Goal: Task Accomplishment & Management: Manage account settings

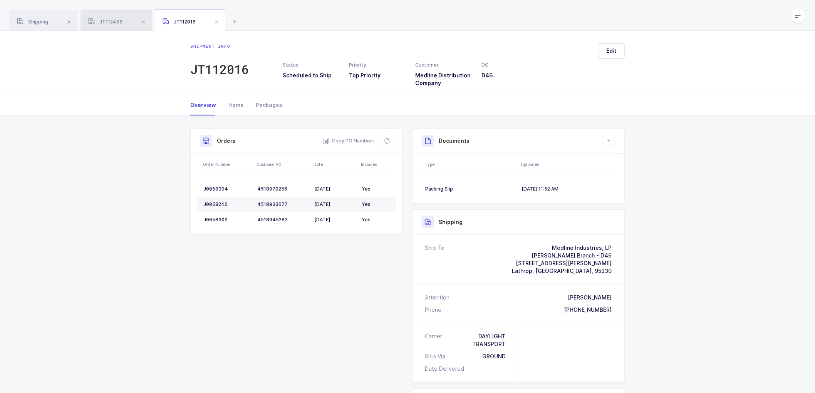
drag, startPoint x: 44, startPoint y: 22, endPoint x: 114, endPoint y: 22, distance: 70.9
click at [44, 22] on span "Shipping" at bounding box center [32, 22] width 31 height 6
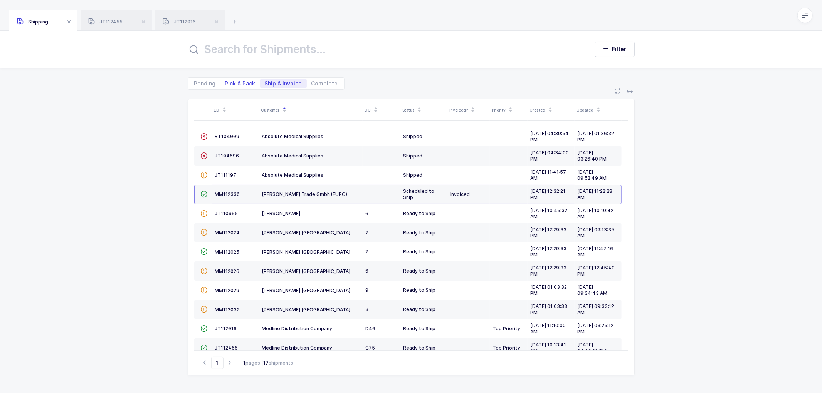
drag, startPoint x: 237, startPoint y: 82, endPoint x: 252, endPoint y: 80, distance: 15.1
click at [238, 81] on span "Pick & Pack" at bounding box center [240, 83] width 30 height 5
click at [225, 81] on input "Pick & Pack" at bounding box center [222, 81] width 5 height 5
radio input "true"
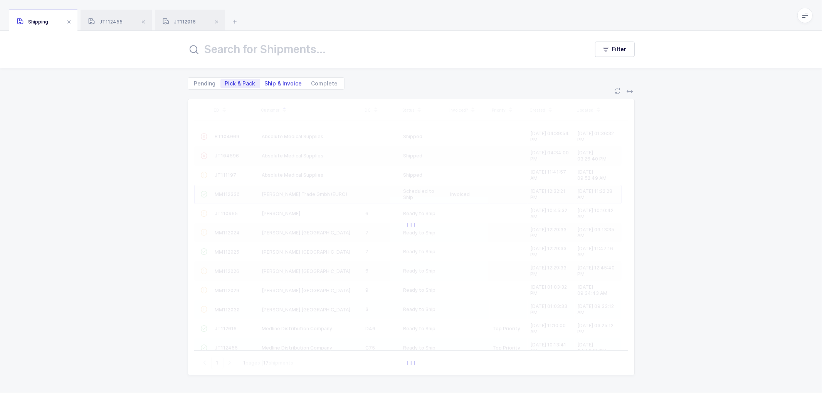
click at [282, 81] on span "Ship & Invoice" at bounding box center [283, 83] width 37 height 5
click at [265, 81] on input "Ship & Invoice" at bounding box center [262, 81] width 5 height 5
radio input "true"
radio input "false"
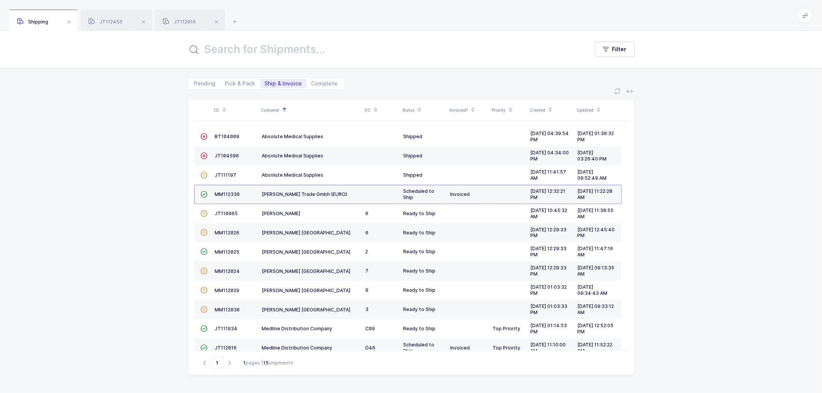
scroll to position [95, 0]
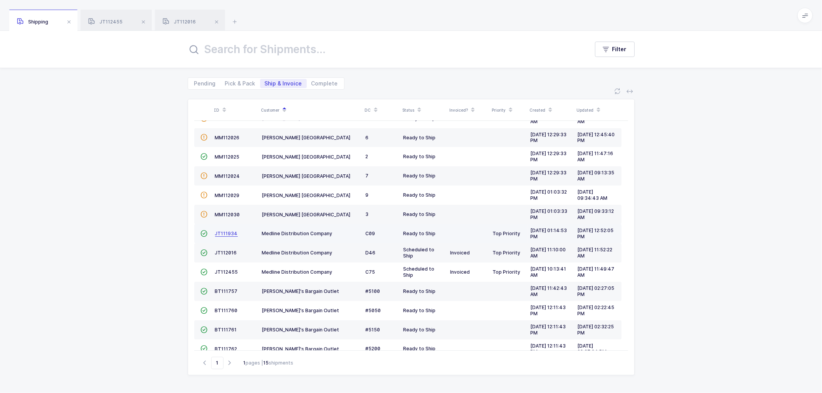
click at [230, 233] on span "JT111934" at bounding box center [226, 234] width 23 height 6
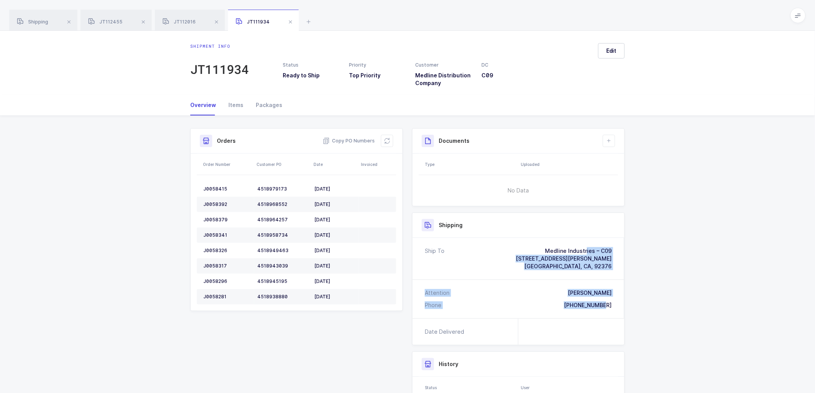
drag, startPoint x: 613, startPoint y: 307, endPoint x: 536, endPoint y: 247, distance: 97.7
click at [536, 247] on div "Ship To Medline Industries – C09 [STREET_ADDRESS][PERSON_NAME] Attention [PERSO…" at bounding box center [519, 278] width 212 height 81
copy div "Medline Industries – C09 [STREET_ADDRESS][PERSON_NAME] Attention [PERSON_NAME] …"
drag, startPoint x: 355, startPoint y: 140, endPoint x: 408, endPoint y: 151, distance: 53.5
click at [355, 140] on span "Copy PO Numbers" at bounding box center [349, 141] width 52 height 8
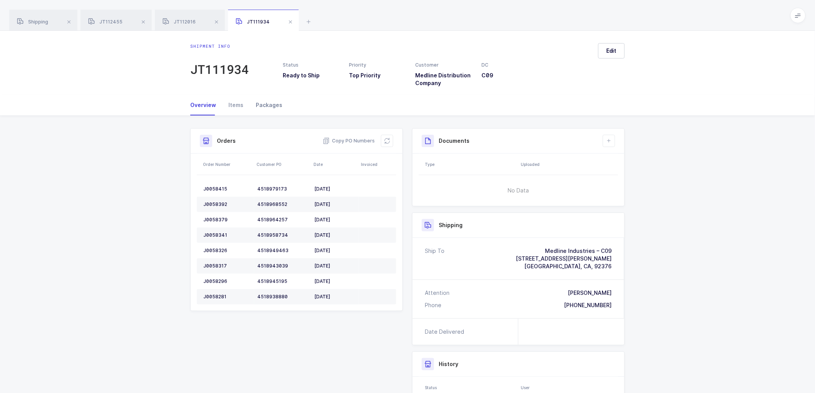
drag, startPoint x: 268, startPoint y: 103, endPoint x: 277, endPoint y: 104, distance: 9.7
click at [268, 102] on div "Packages" at bounding box center [266, 105] width 33 height 21
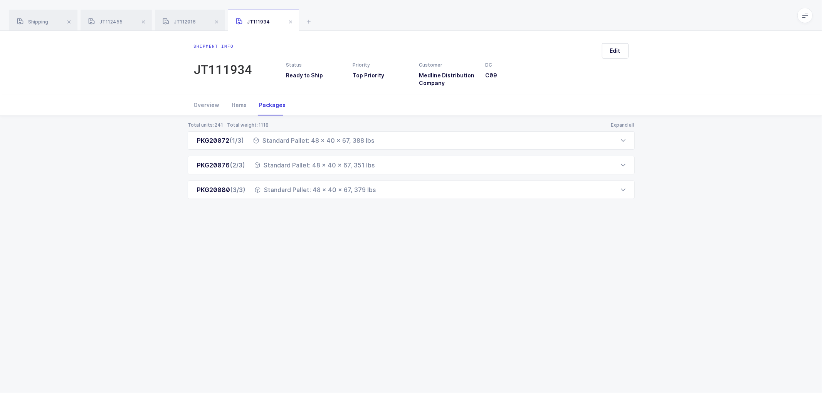
drag, startPoint x: 194, startPoint y: 141, endPoint x: 384, endPoint y: 205, distance: 200.6
click at [384, 205] on div "Total units: 241 Total weight: 1118 Expand all PKG20072 (1/3) Standard Pallet: …" at bounding box center [410, 170] width 809 height 108
copy div "PKG20072 (1/3) Standard Pallet: 48 x 40 x 67, 388 lbs Order Number Customer PO …"
click at [40, 20] on span "Shipping" at bounding box center [32, 22] width 31 height 6
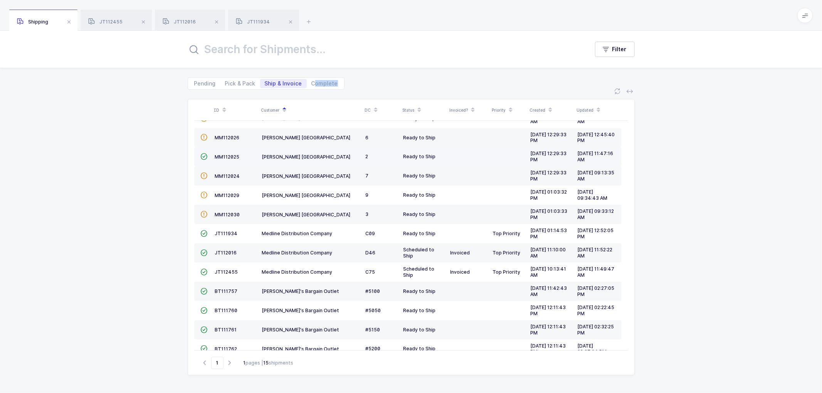
drag, startPoint x: 316, startPoint y: 89, endPoint x: 284, endPoint y: 147, distance: 67.1
click at [309, 105] on div "Filter Pending Pick & Pack Ship & Invoice Complete ID Customer DC Status Invoic…" at bounding box center [411, 212] width 822 height 363
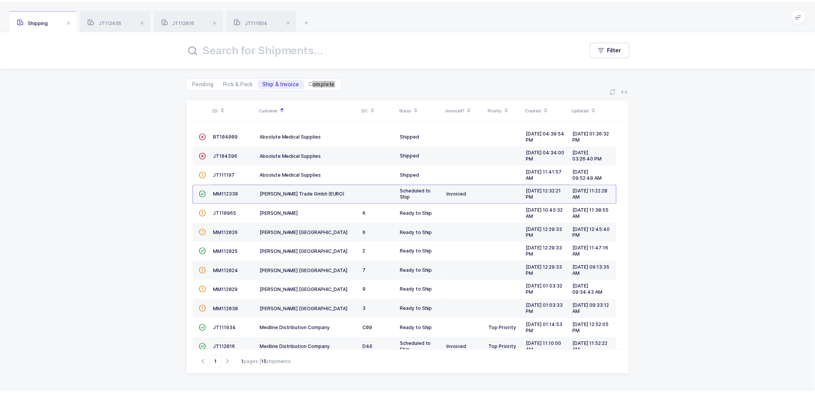
scroll to position [149, 0]
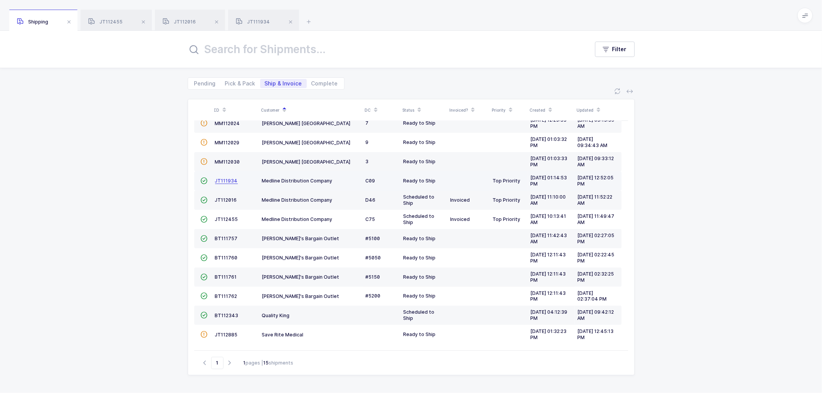
click at [227, 179] on span "JT111934" at bounding box center [226, 181] width 23 height 6
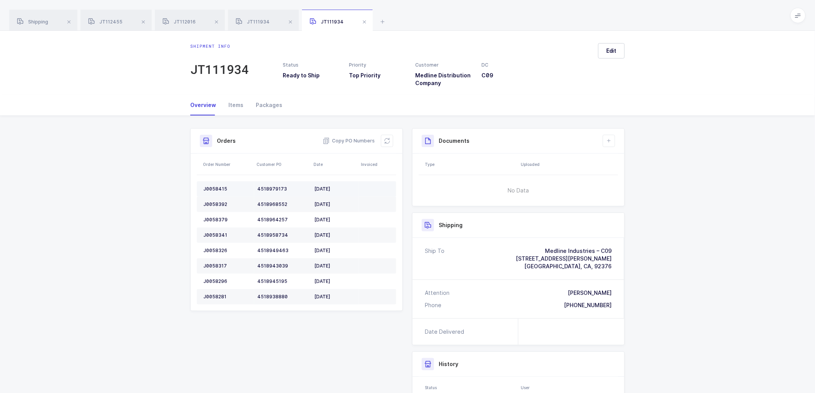
click at [211, 187] on div "J0058415" at bounding box center [227, 189] width 48 height 6
copy div "J0058415"
click at [217, 204] on div "J0058392" at bounding box center [227, 205] width 48 height 6
click at [217, 203] on div "J0058392" at bounding box center [227, 205] width 48 height 6
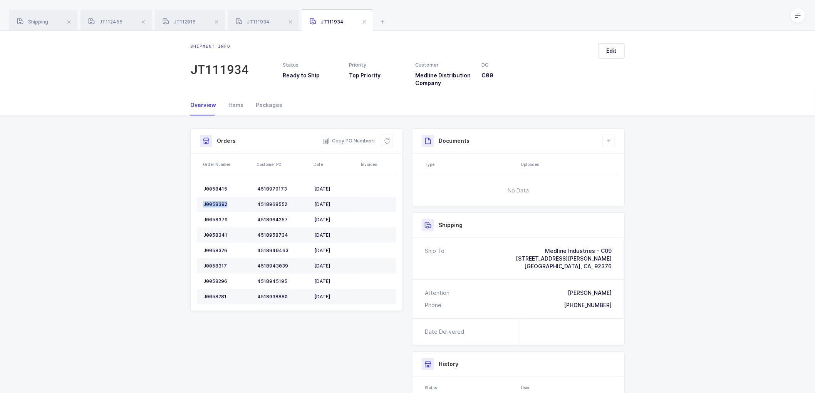
copy div "J0058392"
click at [217, 215] on td "J0058379" at bounding box center [225, 219] width 57 height 15
copy div "J0058379"
click at [215, 232] on div "J0058341" at bounding box center [227, 235] width 48 height 6
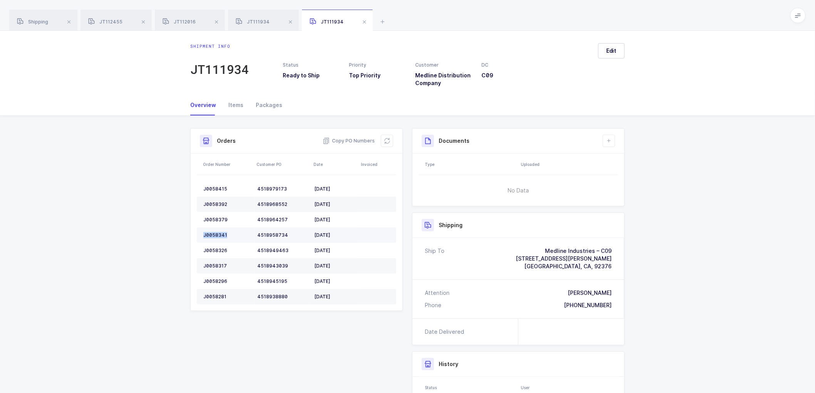
click at [215, 232] on div "J0058341" at bounding box center [227, 235] width 48 height 6
copy div "J0058341"
click at [215, 249] on div "J0058326" at bounding box center [227, 251] width 48 height 6
copy div "J0058326"
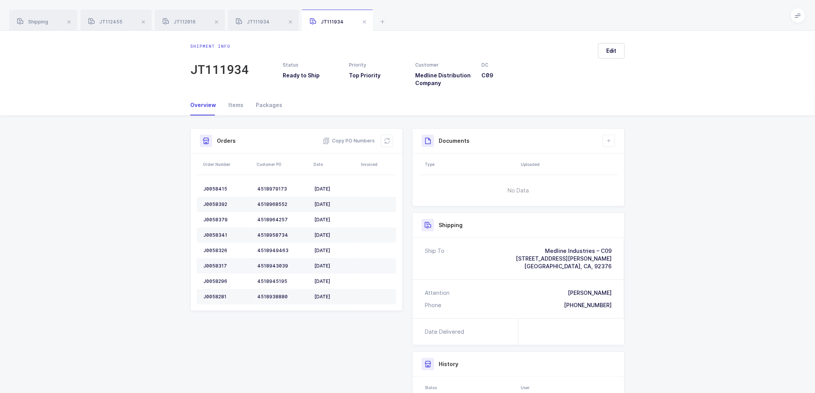
click at [213, 261] on td "J0058317" at bounding box center [225, 266] width 57 height 15
click at [214, 261] on td "J0058317" at bounding box center [225, 266] width 57 height 15
click at [215, 264] on div "J0058317" at bounding box center [227, 266] width 48 height 6
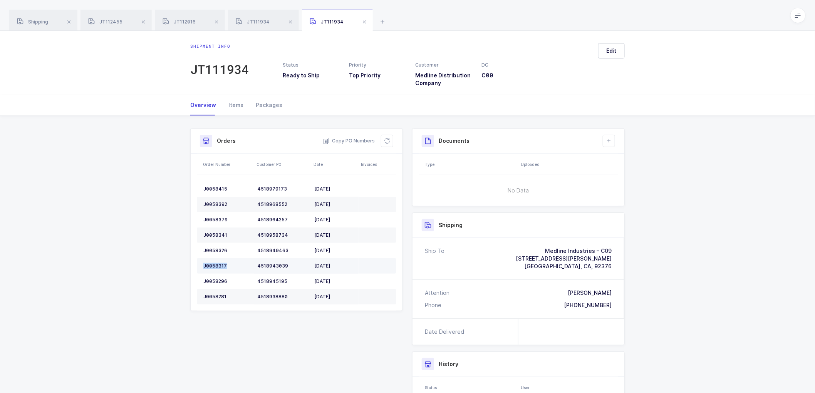
click at [215, 264] on div "J0058317" at bounding box center [227, 266] width 48 height 6
copy div "J0058317"
click at [210, 264] on div "J0058317" at bounding box center [227, 266] width 48 height 6
click at [218, 282] on div "J0058296" at bounding box center [227, 282] width 48 height 6
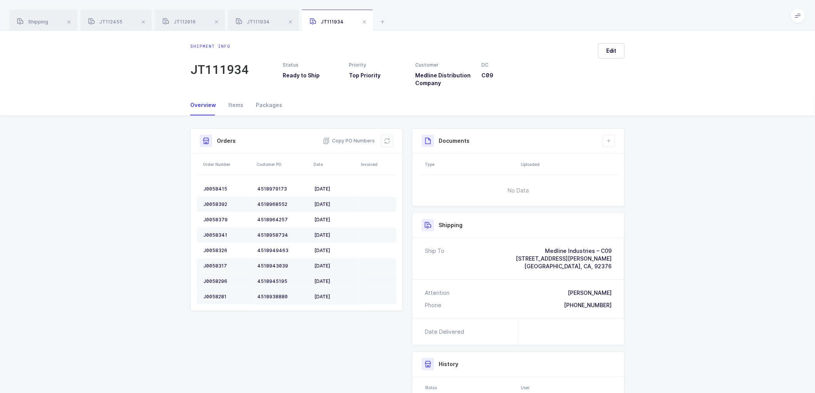
click at [219, 283] on div "J0058296" at bounding box center [227, 282] width 48 height 6
copy div "J0058296"
click at [215, 291] on td "J0058281" at bounding box center [225, 296] width 57 height 15
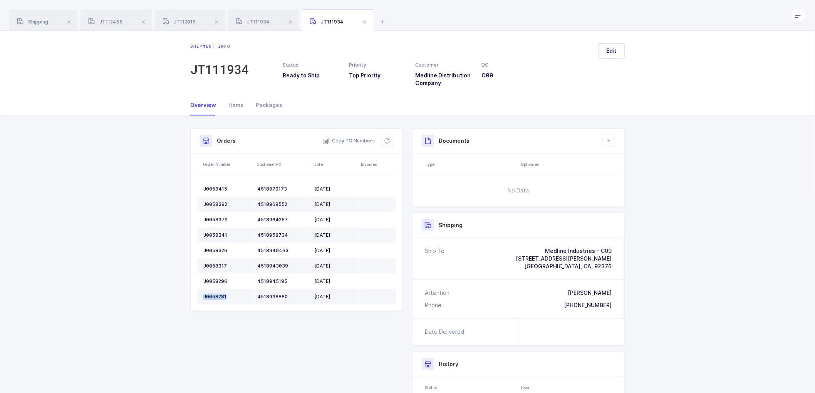
click at [215, 292] on td "J0058281" at bounding box center [225, 296] width 57 height 15
copy div "J0058281"
click at [389, 136] on button at bounding box center [387, 141] width 12 height 12
click at [610, 49] on span "Edit" at bounding box center [611, 51] width 10 height 8
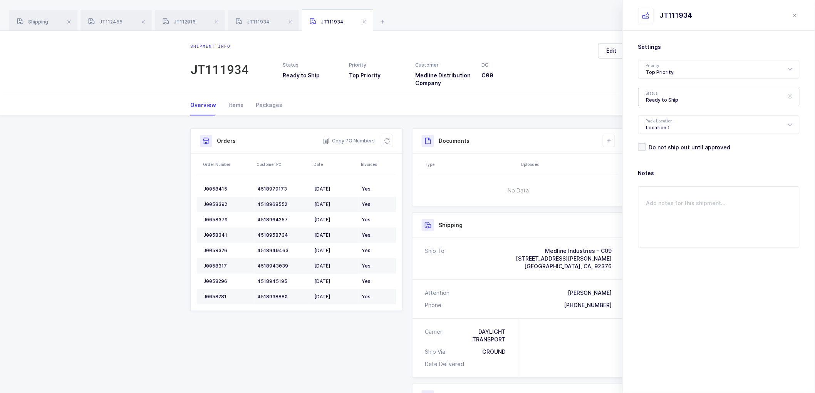
drag, startPoint x: 674, startPoint y: 103, endPoint x: 677, endPoint y: 98, distance: 6.2
click at [675, 103] on div "Ready to Ship" at bounding box center [718, 97] width 161 height 18
drag, startPoint x: 660, startPoint y: 143, endPoint x: 684, endPoint y: 159, distance: 28.8
click at [661, 143] on span "Scheduled to Ship" at bounding box center [671, 144] width 49 height 7
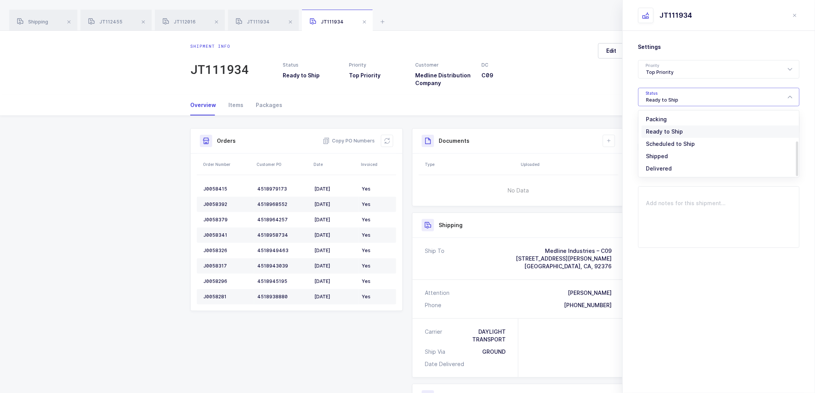
type input "Scheduled to Ship"
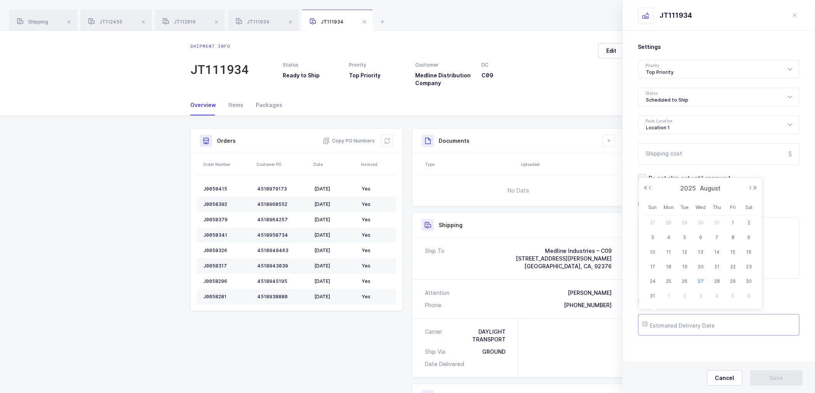
click at [667, 326] on input "text" at bounding box center [718, 325] width 161 height 22
click at [751, 187] on button "Next Month" at bounding box center [751, 188] width 5 height 5
click at [701, 220] on span "3" at bounding box center [701, 222] width 9 height 9
type input "[DATE]"
click at [772, 380] on span "Save" at bounding box center [776, 379] width 13 height 8
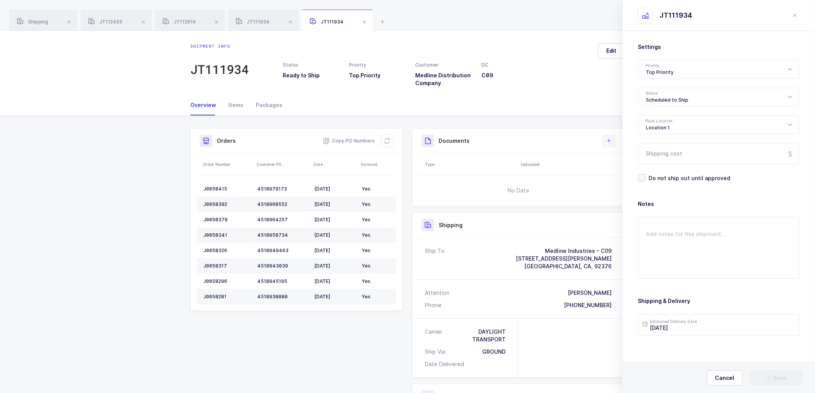
click at [611, 144] on button at bounding box center [609, 141] width 12 height 12
click at [624, 161] on li "Create Document" at bounding box center [634, 163] width 57 height 12
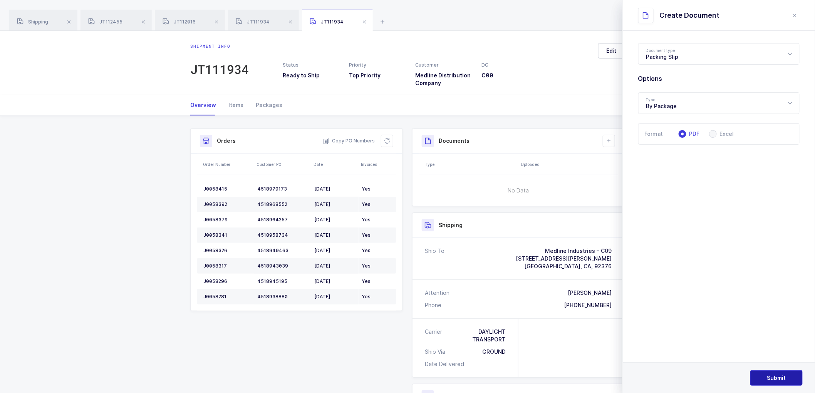
click at [776, 375] on span "Submit" at bounding box center [777, 379] width 19 height 8
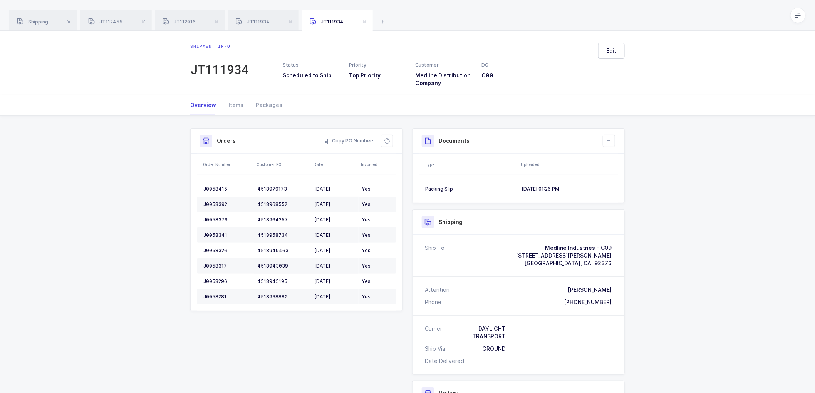
click at [364, 20] on span at bounding box center [364, 21] width 9 height 9
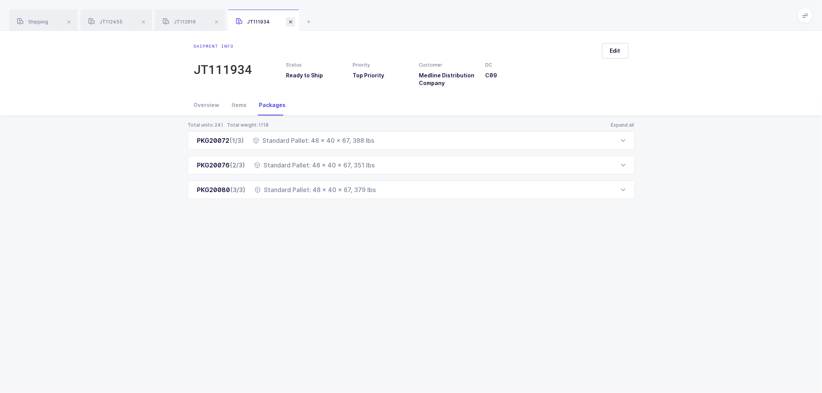
click at [292, 21] on span at bounding box center [290, 21] width 9 height 9
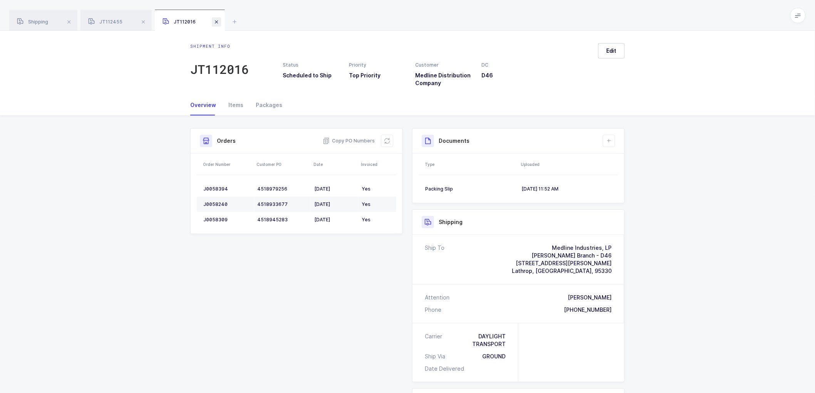
click at [214, 24] on span at bounding box center [216, 21] width 9 height 9
click at [143, 18] on span at bounding box center [143, 21] width 9 height 9
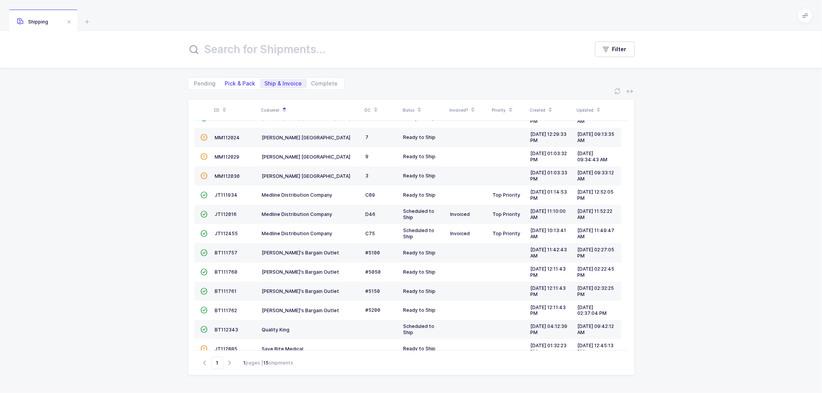
drag, startPoint x: 230, startPoint y: 80, endPoint x: 247, endPoint y: 83, distance: 17.2
click at [230, 81] on span "Pick & Pack" at bounding box center [240, 83] width 30 height 5
click at [225, 81] on input "Pick & Pack" at bounding box center [222, 81] width 5 height 5
radio input "true"
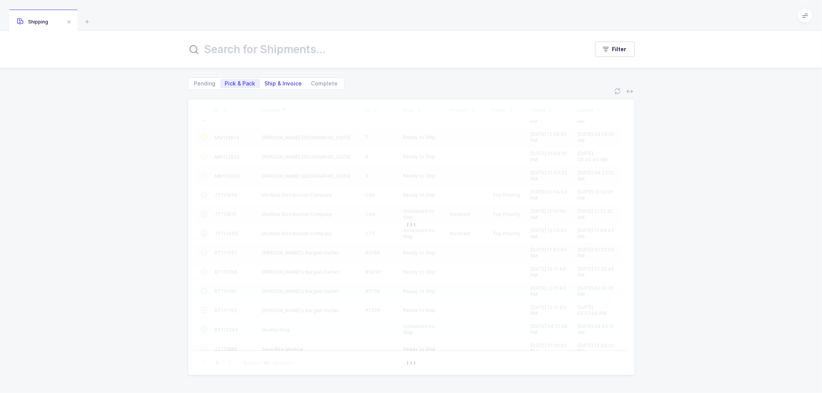
scroll to position [53, 0]
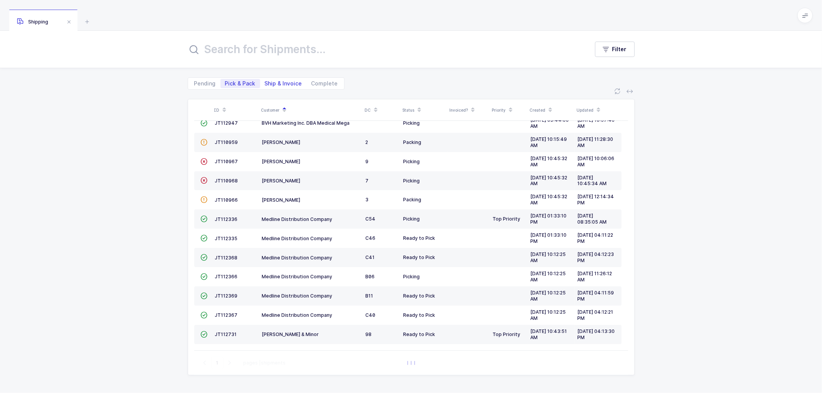
click at [274, 82] on span "Ship & Invoice" at bounding box center [283, 83] width 37 height 5
click at [265, 82] on input "Ship & Invoice" at bounding box center [262, 81] width 5 height 5
radio input "true"
radio input "false"
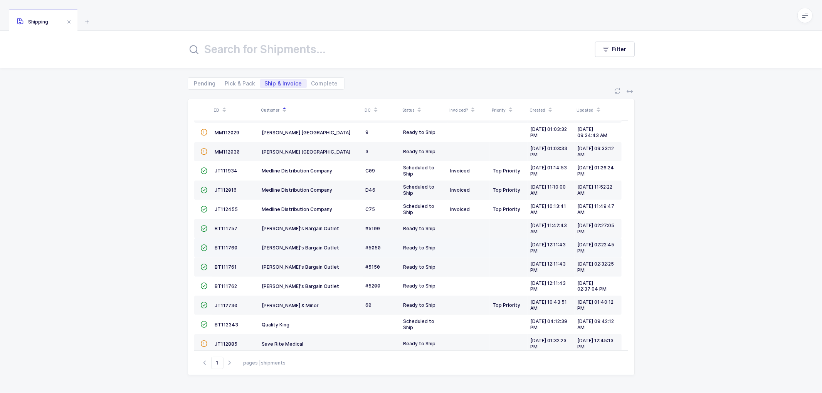
scroll to position [169, 0]
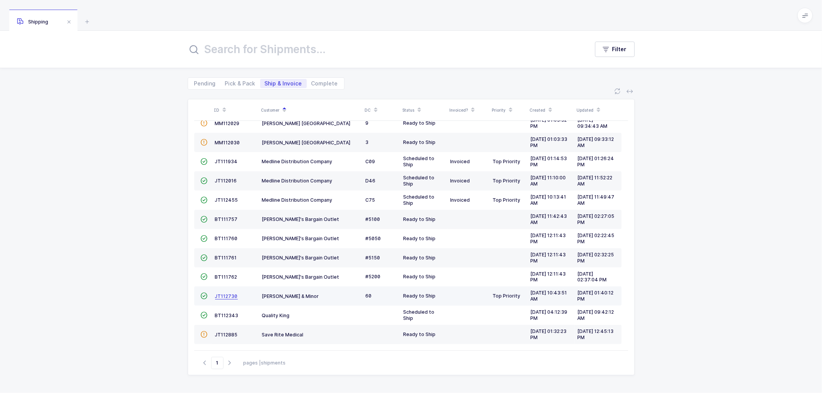
click at [226, 294] on span "JT112730" at bounding box center [226, 297] width 23 height 6
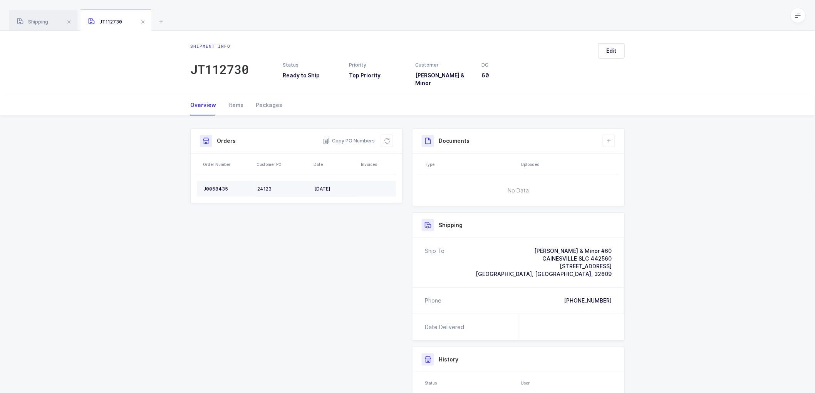
click at [210, 181] on td "J0058435" at bounding box center [225, 188] width 57 height 15
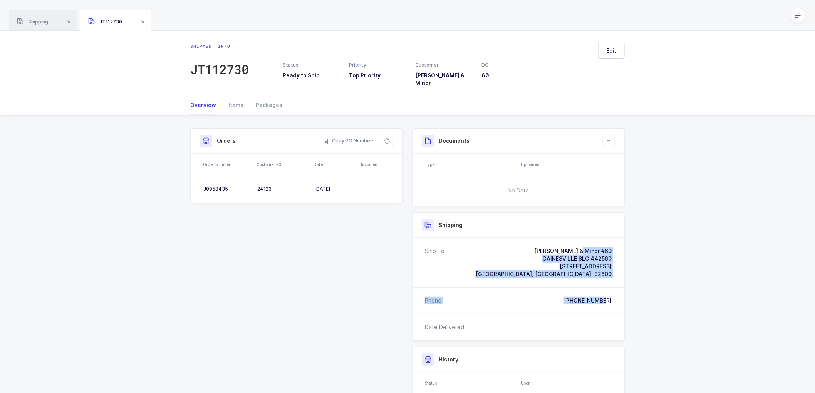
drag, startPoint x: 614, startPoint y: 294, endPoint x: 541, endPoint y: 244, distance: 89.2
click at [541, 244] on div "Ship To [PERSON_NAME] & Minor #60 [GEOGRAPHIC_DATA] SLC 442560 [STREET_ADDRESS]…" at bounding box center [519, 276] width 212 height 76
click at [353, 137] on span "Copy PO Numbers" at bounding box center [349, 141] width 52 height 8
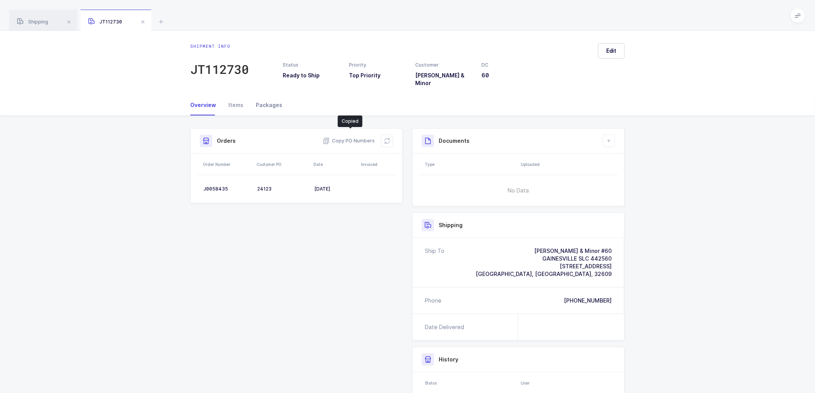
drag, startPoint x: 265, startPoint y: 96, endPoint x: 317, endPoint y: 102, distance: 53.1
click at [265, 96] on div "Packages" at bounding box center [266, 105] width 33 height 21
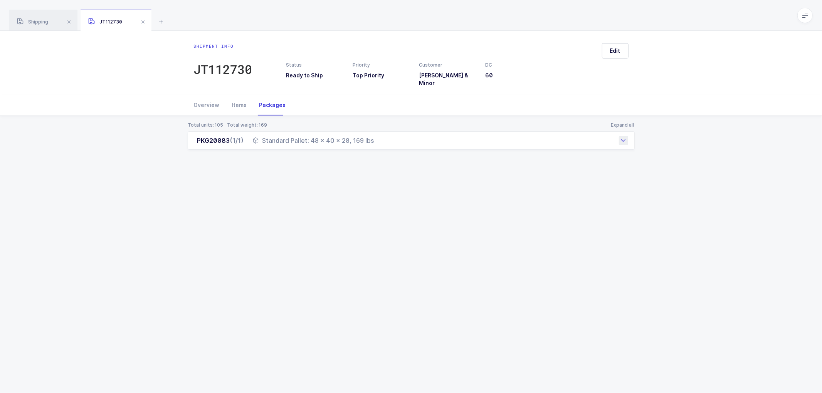
drag, startPoint x: 196, startPoint y: 136, endPoint x: 378, endPoint y: 140, distance: 182.7
click at [378, 140] on div "PKG20083 (1/1) Standard Pallet: 48 x 40 x 28, 169 lbs" at bounding box center [411, 140] width 447 height 18
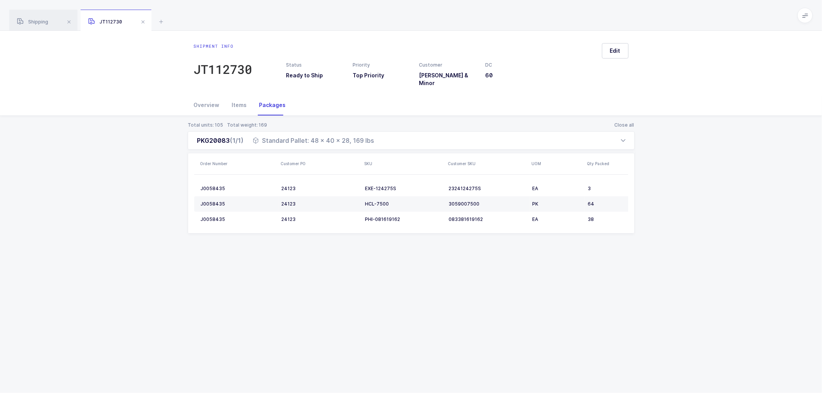
click at [579, 255] on div "Shipment info JT112730 Status Ready to Ship Priority Top Priority Customer [PER…" at bounding box center [411, 212] width 822 height 363
click at [141, 20] on span at bounding box center [142, 21] width 9 height 9
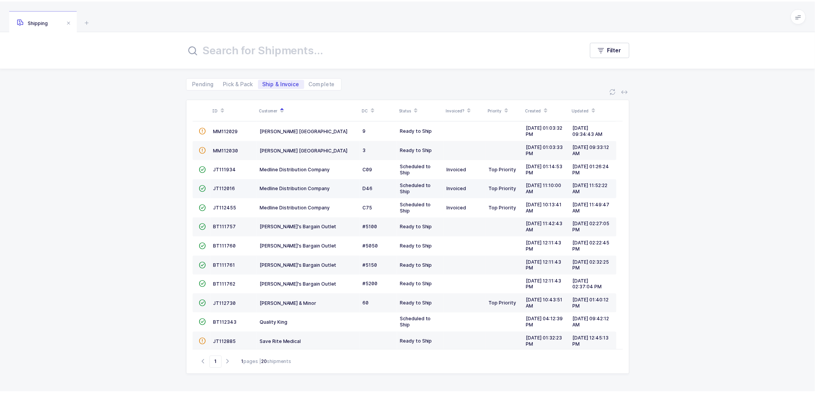
scroll to position [169, 0]
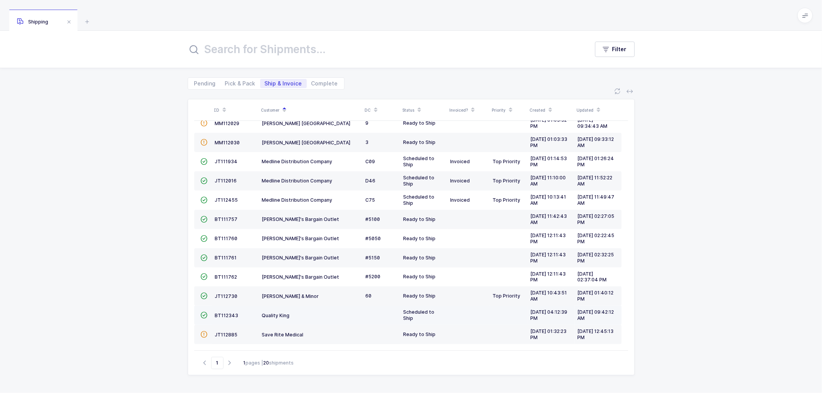
drag, startPoint x: 220, startPoint y: 330, endPoint x: 245, endPoint y: 322, distance: 26.2
click at [220, 330] on td "JT112885" at bounding box center [235, 334] width 47 height 19
click at [220, 333] on span "JT112885" at bounding box center [226, 335] width 23 height 6
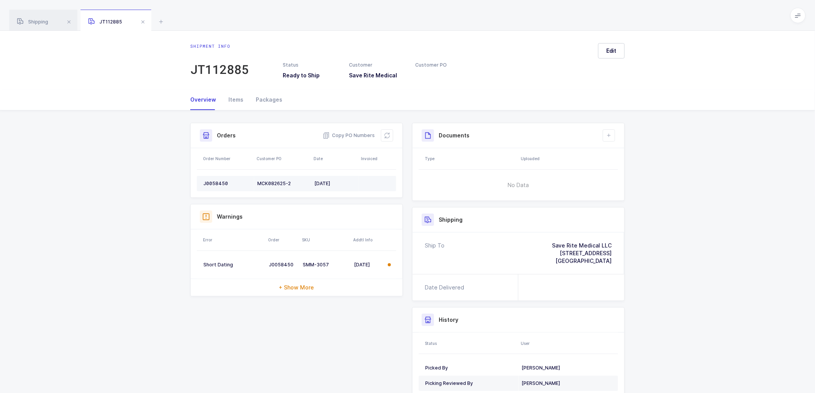
click at [213, 179] on td "J0058450" at bounding box center [225, 183] width 57 height 15
click at [214, 181] on div "J0058450" at bounding box center [227, 184] width 48 height 6
click at [215, 181] on div "J0058450" at bounding box center [227, 184] width 48 height 6
click at [354, 133] on span "Copy PO Numbers" at bounding box center [349, 136] width 52 height 8
drag, startPoint x: 267, startPoint y: 98, endPoint x: 313, endPoint y: 102, distance: 46.8
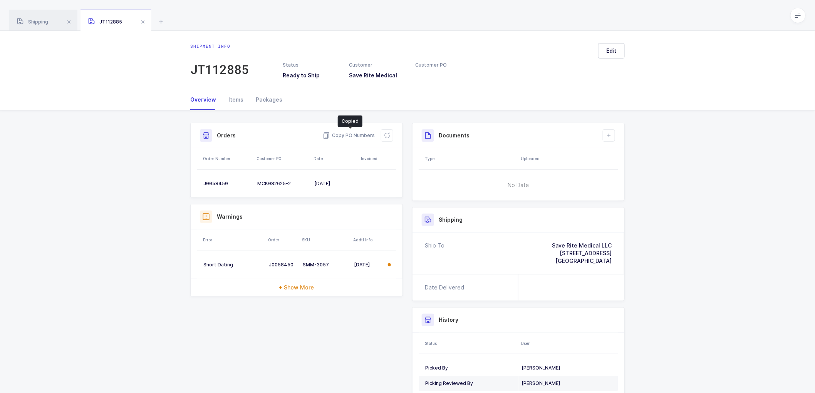
click at [268, 98] on div "Packages" at bounding box center [266, 99] width 33 height 21
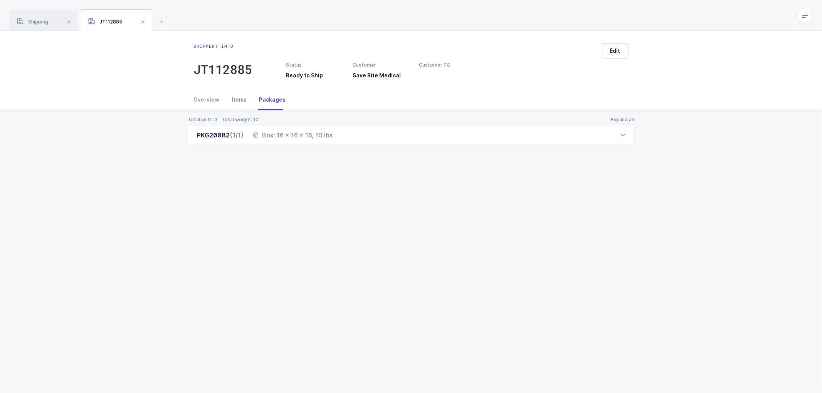
drag, startPoint x: 206, startPoint y: 101, endPoint x: 234, endPoint y: 99, distance: 28.2
click at [207, 101] on div "Overview" at bounding box center [210, 99] width 32 height 21
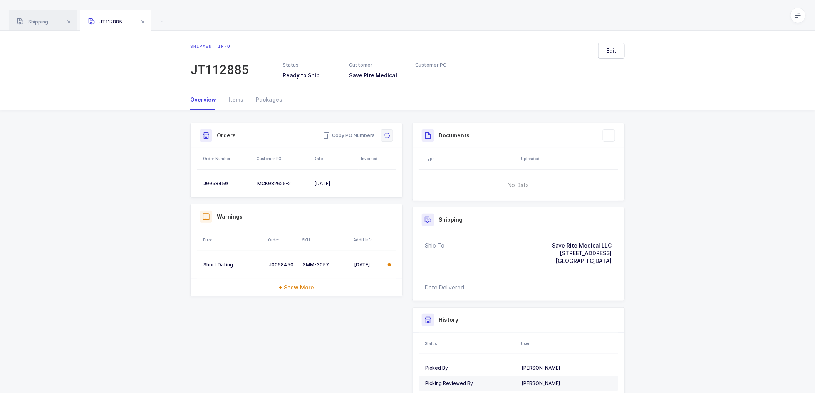
drag, startPoint x: 386, startPoint y: 136, endPoint x: 458, endPoint y: 111, distance: 76.0
click at [387, 136] on icon at bounding box center [387, 136] width 6 height 6
click at [618, 55] on button "Edit" at bounding box center [611, 50] width 27 height 15
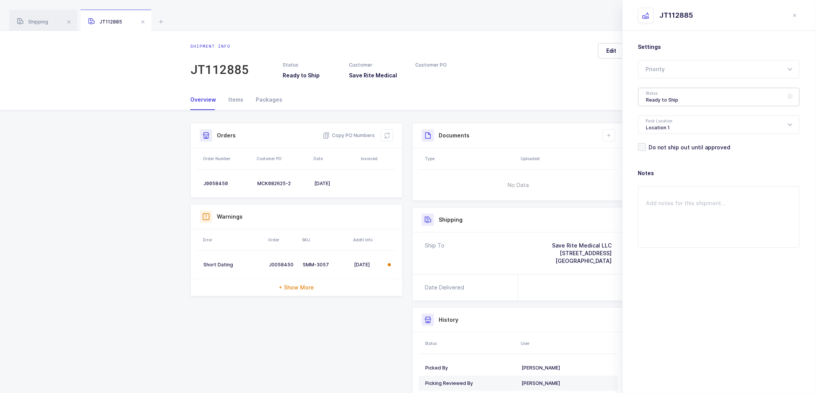
click at [647, 91] on div "Ready to Ship" at bounding box center [718, 97] width 161 height 18
click at [665, 153] on span "Shipped" at bounding box center [658, 156] width 22 height 7
type input "Shipped"
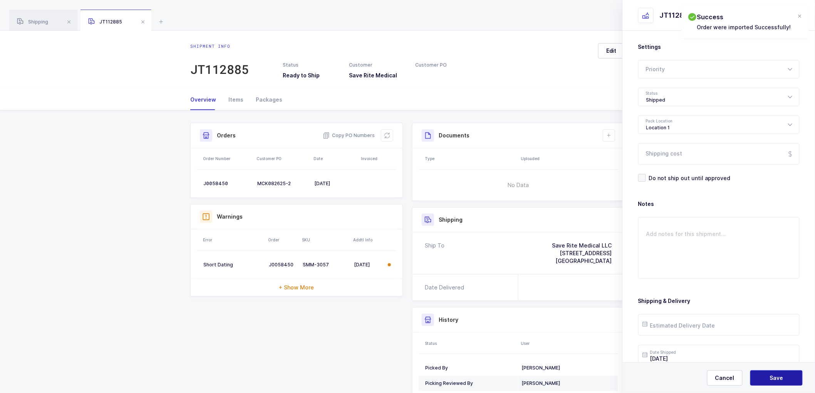
click at [775, 375] on span "Save" at bounding box center [776, 379] width 13 height 8
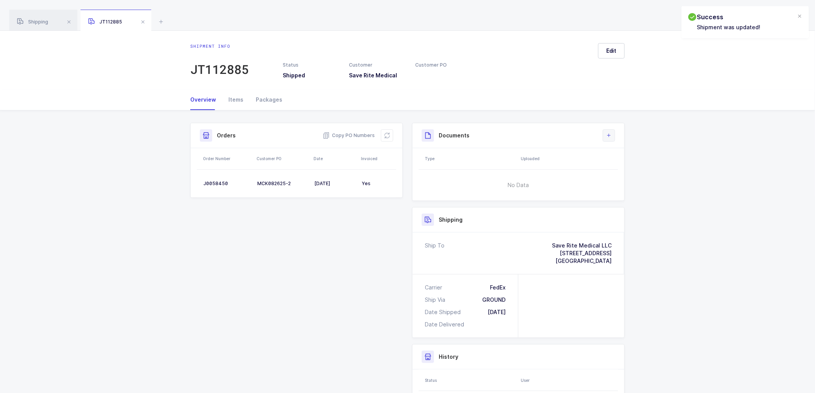
click at [609, 133] on icon at bounding box center [609, 136] width 6 height 6
click at [615, 155] on li "Create Document" at bounding box center [634, 157] width 57 height 12
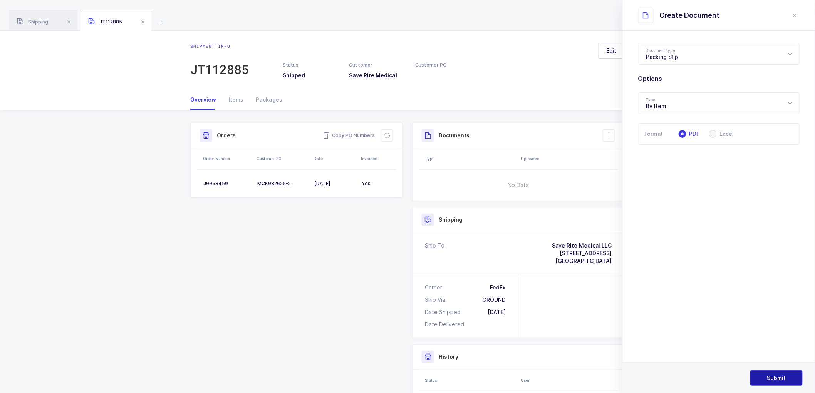
click at [783, 378] on span "Submit" at bounding box center [777, 379] width 19 height 8
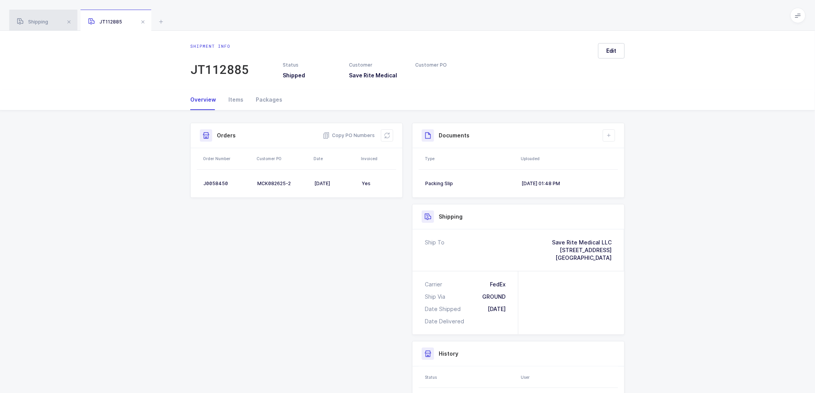
click at [31, 19] on span "Shipping" at bounding box center [32, 22] width 31 height 6
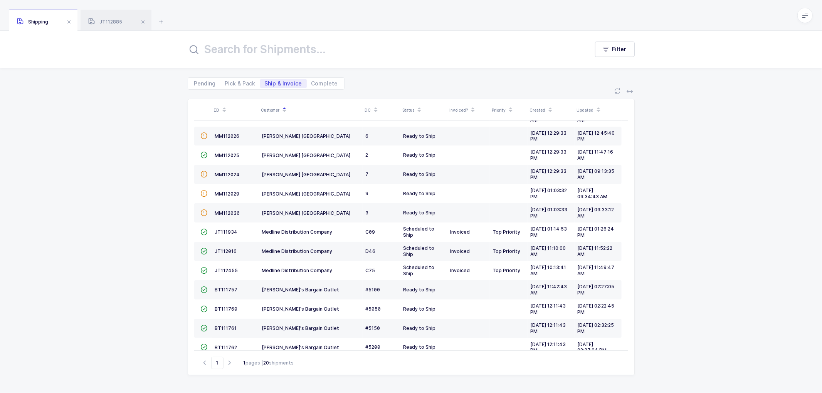
scroll to position [83, 0]
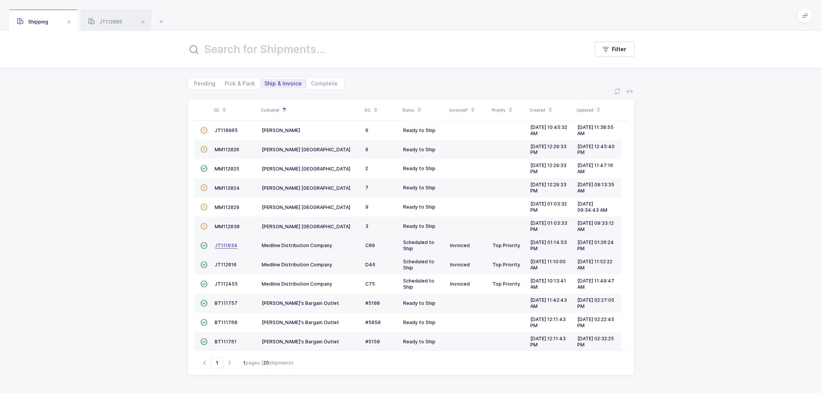
click at [223, 247] on span "JT111934" at bounding box center [226, 246] width 23 height 6
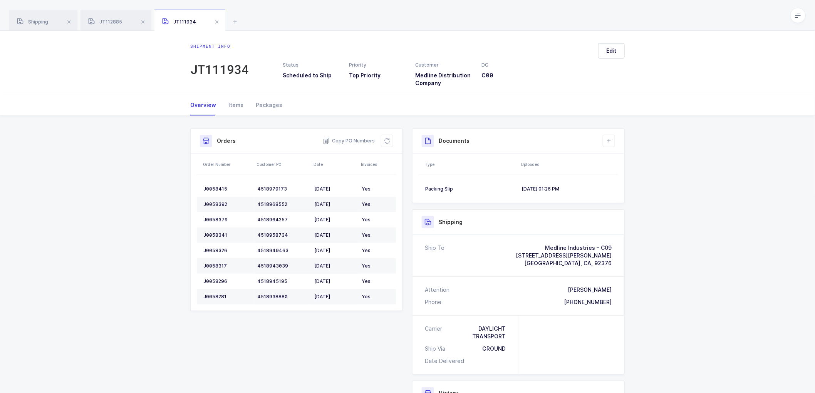
drag, startPoint x: 216, startPoint y: 18, endPoint x: 205, endPoint y: 21, distance: 11.5
click at [216, 18] on span at bounding box center [216, 21] width 9 height 9
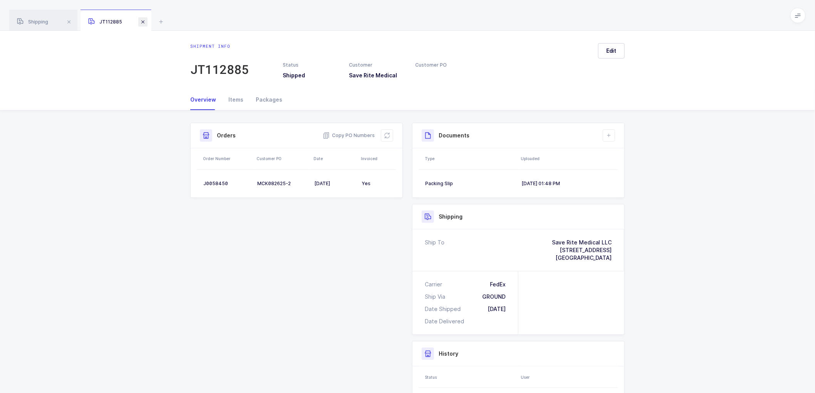
click at [144, 22] on span at bounding box center [142, 21] width 9 height 9
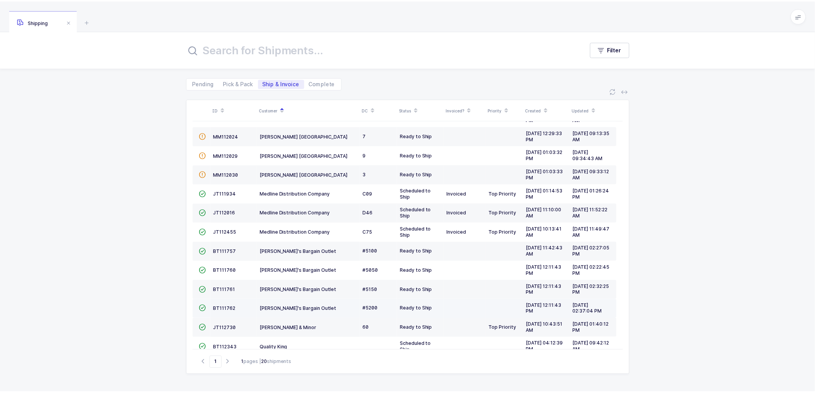
scroll to position [169, 0]
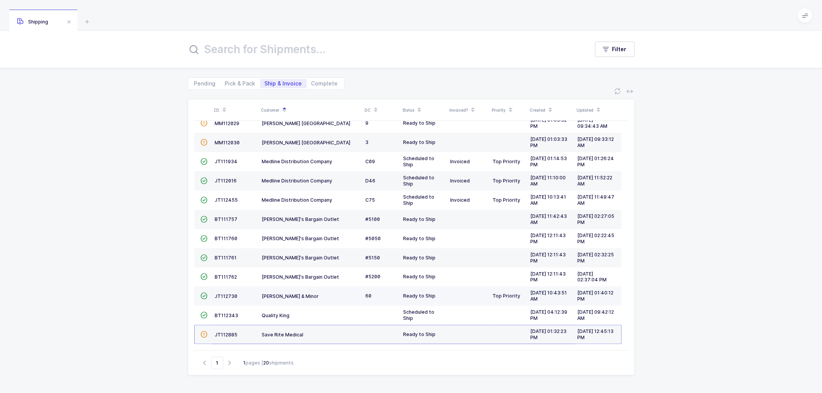
click at [228, 292] on td "JT112730" at bounding box center [235, 296] width 47 height 19
click at [224, 294] on span "JT112730" at bounding box center [226, 297] width 23 height 6
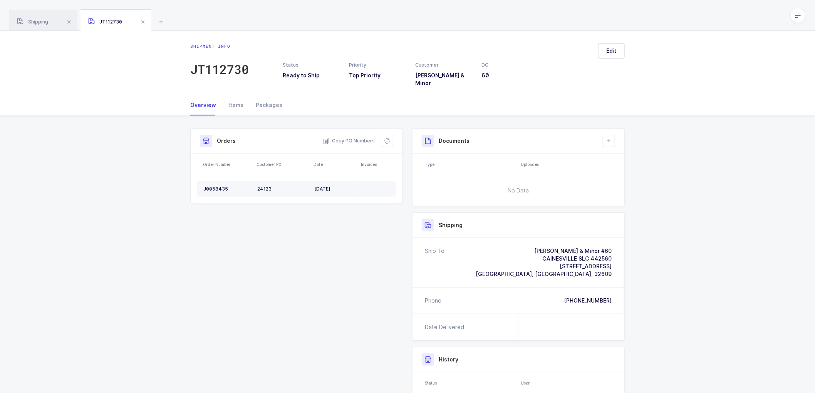
click at [218, 186] on div "J0058435" at bounding box center [227, 189] width 48 height 6
click at [386, 138] on icon at bounding box center [387, 141] width 6 height 6
click at [620, 48] on button "Edit" at bounding box center [611, 50] width 27 height 15
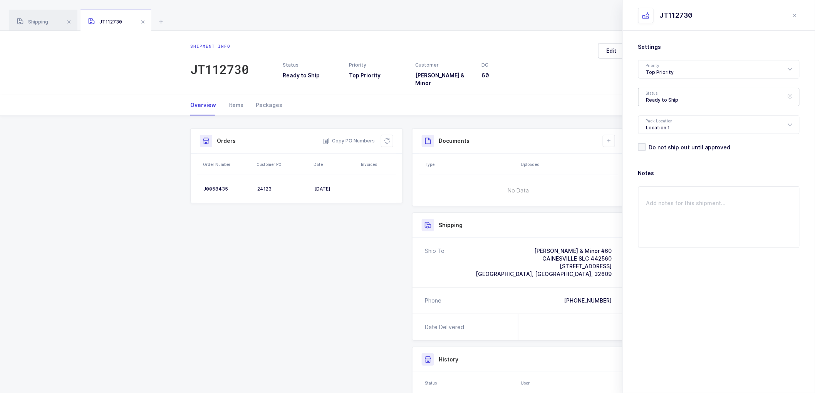
click at [656, 96] on div "Ready to Ship" at bounding box center [718, 97] width 161 height 18
click at [668, 144] on span "Scheduled to Ship" at bounding box center [671, 144] width 49 height 7
type input "Scheduled to Ship"
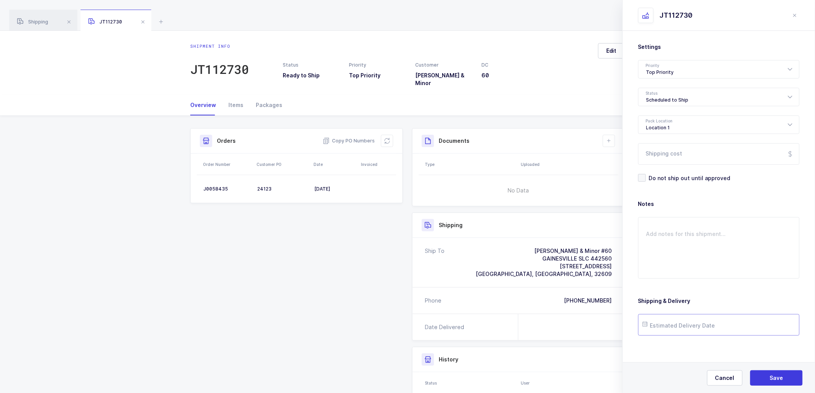
click at [694, 322] on input "text" at bounding box center [718, 325] width 161 height 22
click at [736, 282] on span "29" at bounding box center [733, 281] width 9 height 9
type input "[DATE]"
click at [772, 376] on span "Save" at bounding box center [776, 379] width 13 height 8
click at [608, 138] on icon at bounding box center [609, 141] width 6 height 6
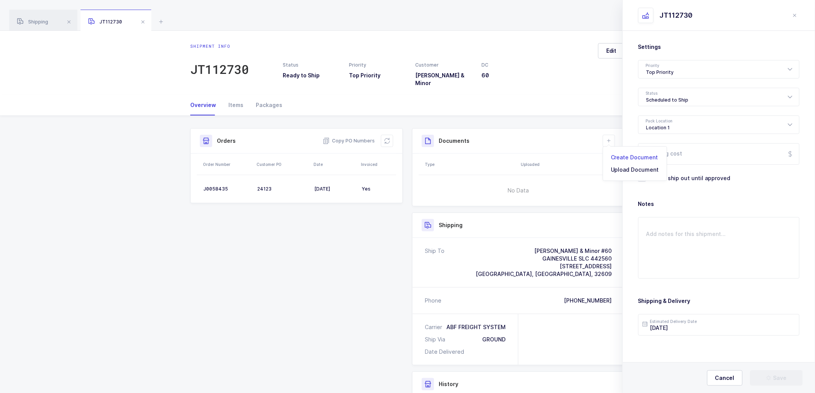
click at [637, 158] on li "Create Document" at bounding box center [634, 157] width 57 height 12
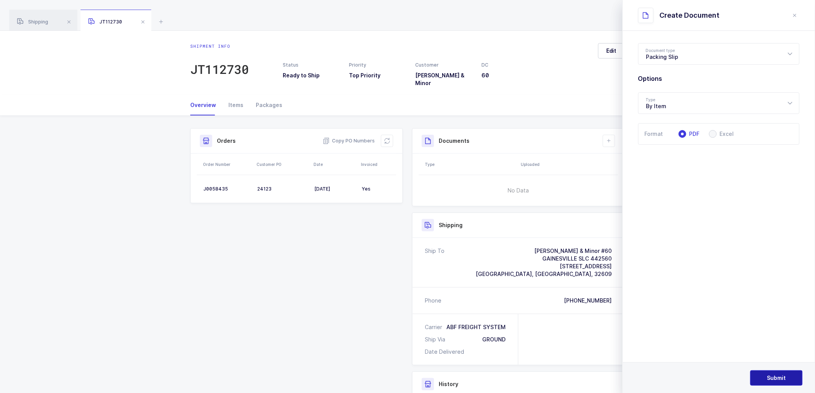
click at [775, 379] on span "Submit" at bounding box center [777, 379] width 19 height 8
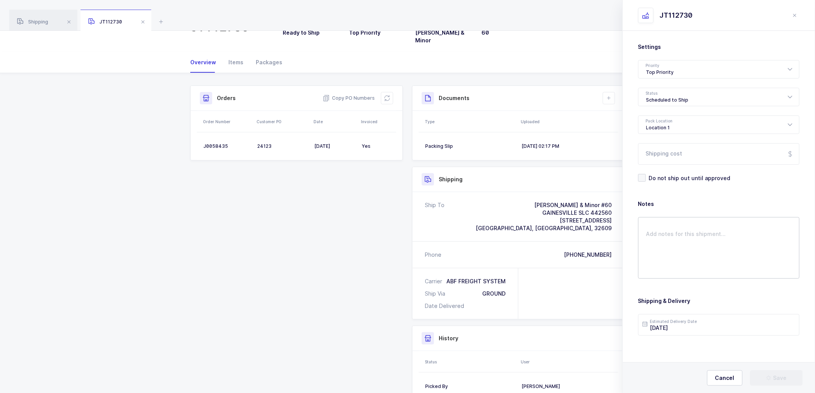
drag, startPoint x: 746, startPoint y: 358, endPoint x: 699, endPoint y: 273, distance: 97.6
click at [740, 332] on div "Settings Priority Top Priority Rush Overnight Top Priority Status Scheduled to …" at bounding box center [719, 214] width 192 height 367
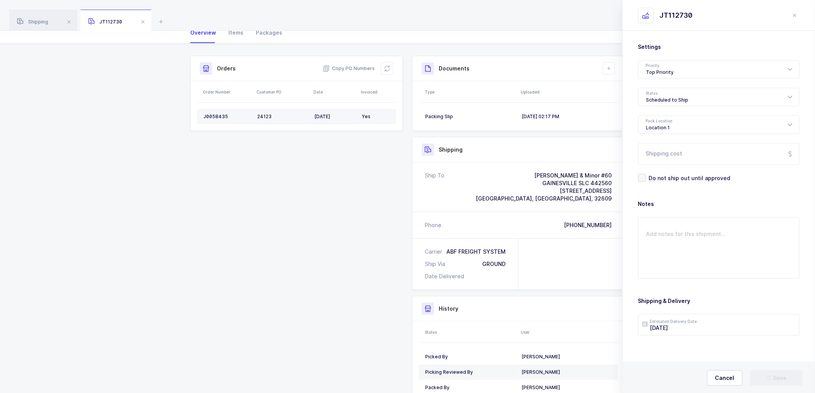
scroll to position [86, 0]
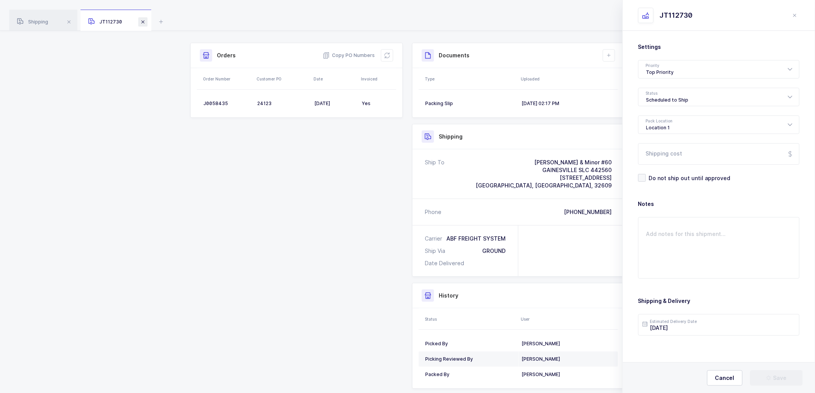
click at [142, 21] on span at bounding box center [142, 21] width 9 height 9
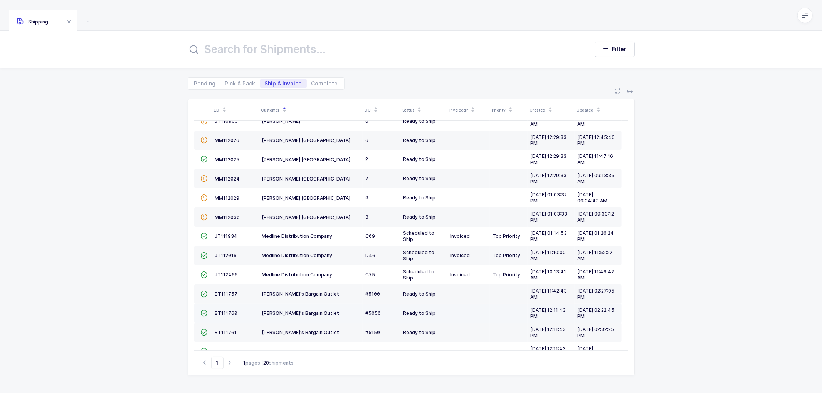
scroll to position [169, 0]
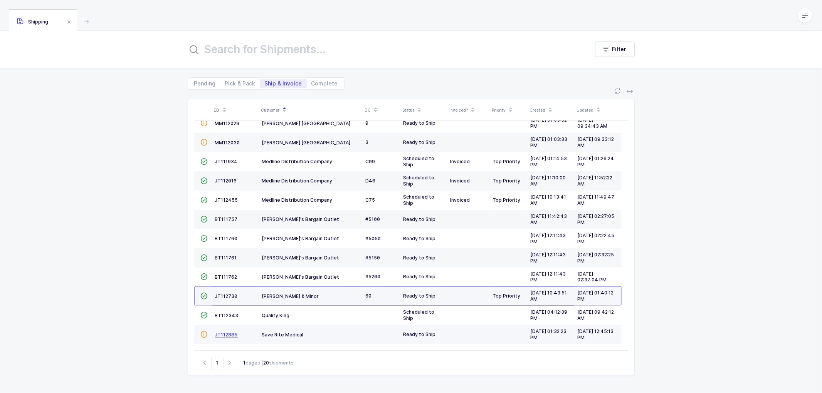
click at [226, 333] on span "JT112885" at bounding box center [226, 335] width 23 height 6
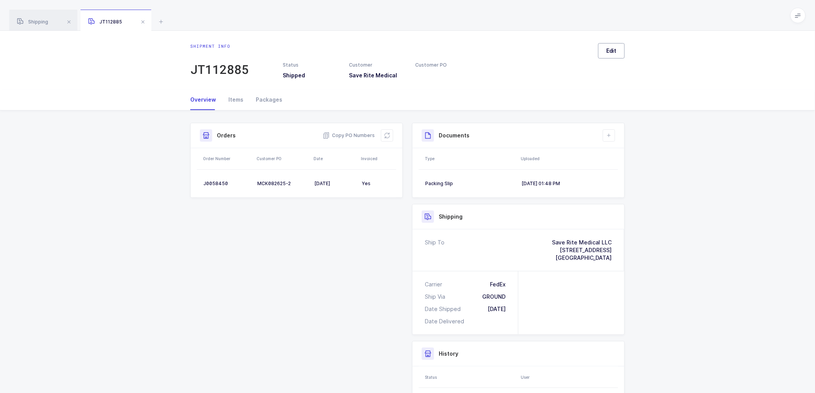
click at [619, 45] on button "Edit" at bounding box center [611, 50] width 27 height 15
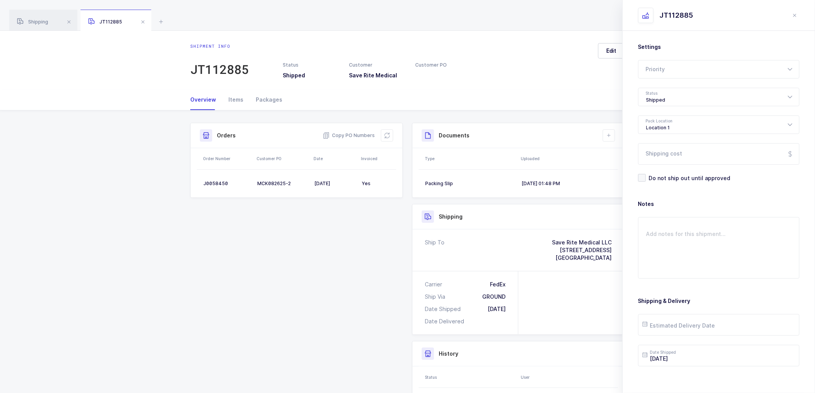
click at [463, 83] on div "Shipment info JT112885 Status Shipped Customer Save Rite Medical Customer PO Ed…" at bounding box center [407, 60] width 815 height 59
click at [144, 22] on span at bounding box center [142, 21] width 9 height 9
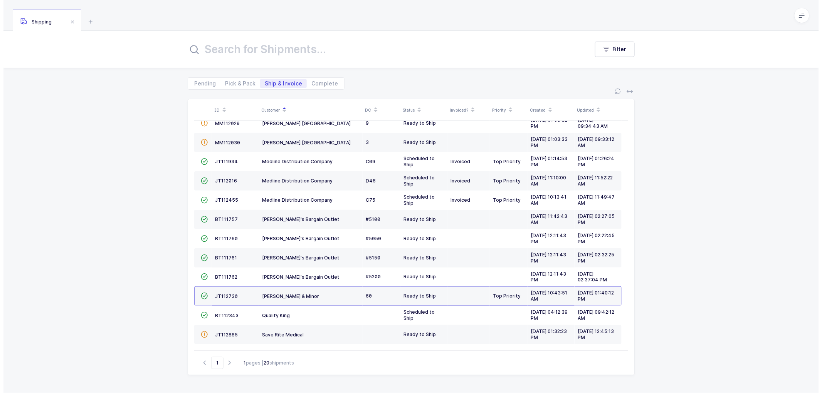
scroll to position [153, 0]
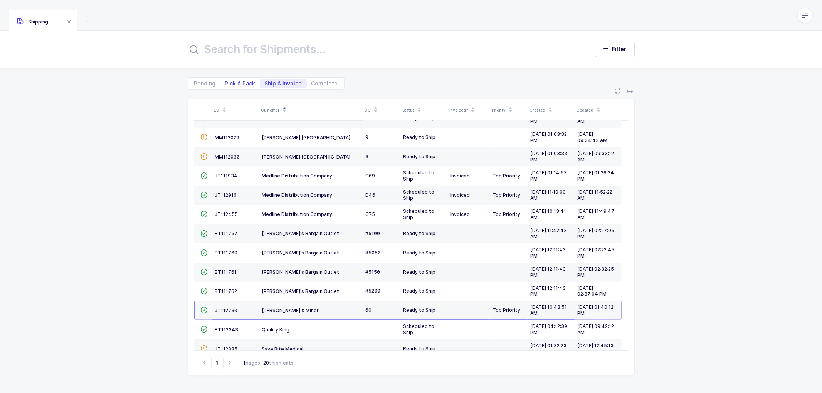
click at [233, 79] on span "Pick & Pack" at bounding box center [240, 83] width 40 height 9
click at [225, 79] on input "Pick & Pack" at bounding box center [222, 81] width 5 height 5
radio input "true"
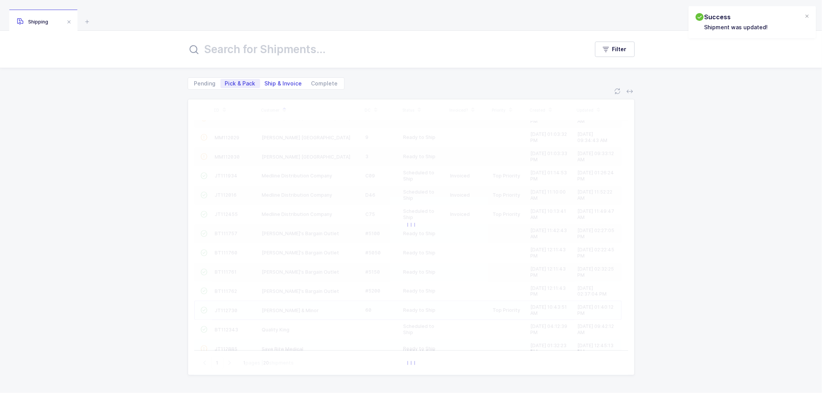
click at [280, 82] on span "Ship & Invoice" at bounding box center [283, 83] width 37 height 5
click at [265, 82] on input "Ship & Invoice" at bounding box center [262, 81] width 5 height 5
radio input "true"
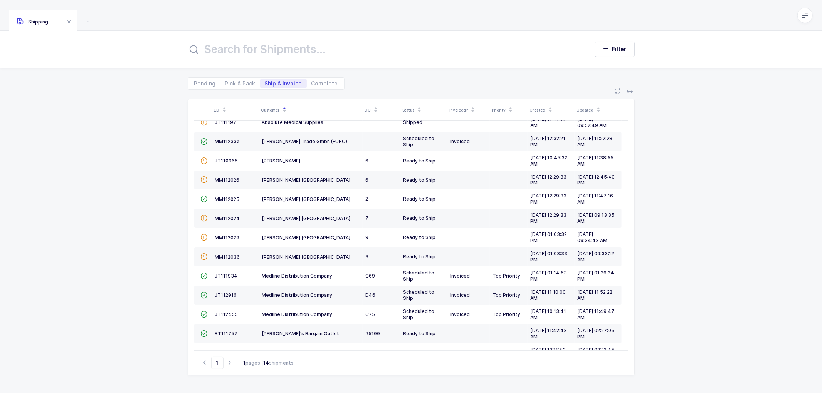
scroll to position [149, 0]
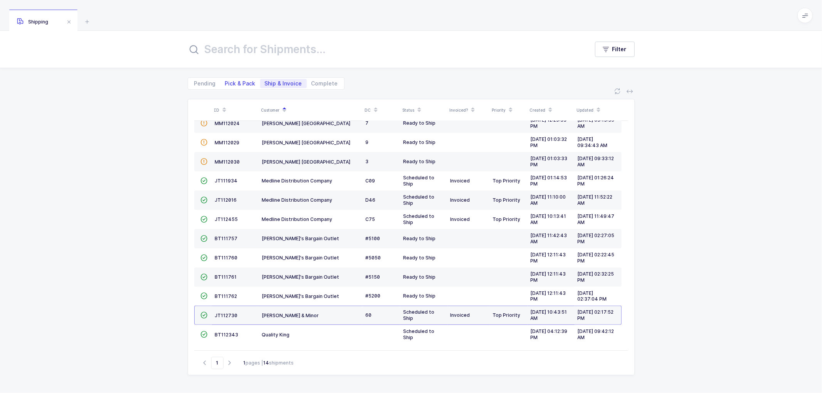
click at [243, 79] on span "Pick & Pack" at bounding box center [240, 83] width 40 height 9
click at [225, 79] on input "Pick & Pack" at bounding box center [222, 81] width 5 height 5
radio input "true"
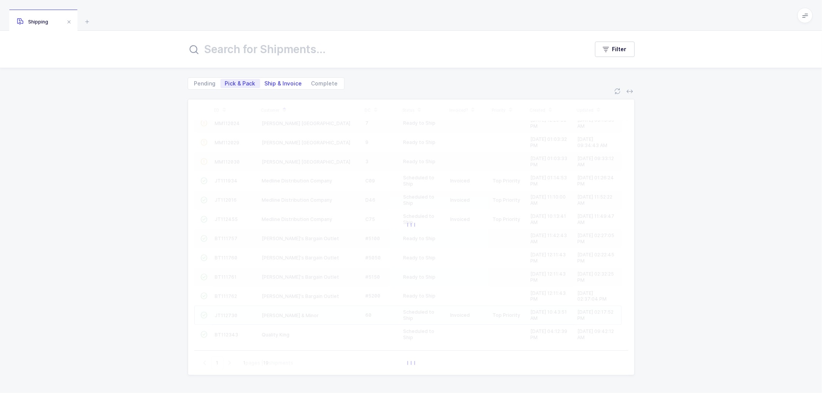
click at [267, 82] on span "Ship & Invoice" at bounding box center [283, 83] width 37 height 5
click at [265, 82] on input "Ship & Invoice" at bounding box center [262, 81] width 5 height 5
radio input "true"
drag, startPoint x: 271, startPoint y: 82, endPoint x: 431, endPoint y: 92, distance: 160.2
click at [271, 82] on span "Ship & Invoice" at bounding box center [283, 83] width 37 height 5
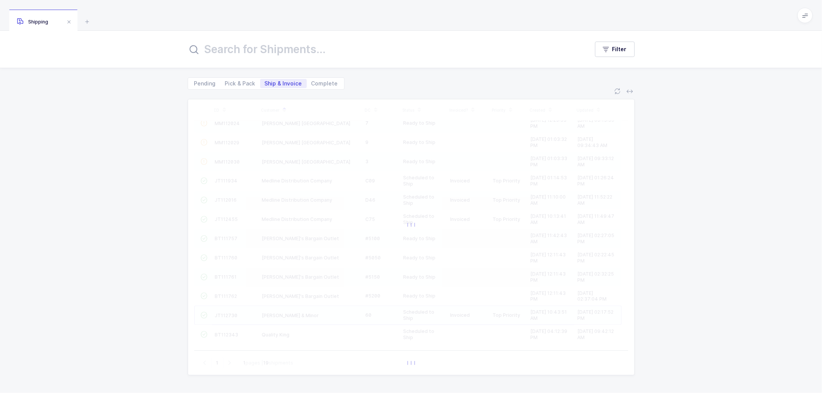
click at [265, 82] on input "Ship & Invoice" at bounding box center [262, 81] width 5 height 5
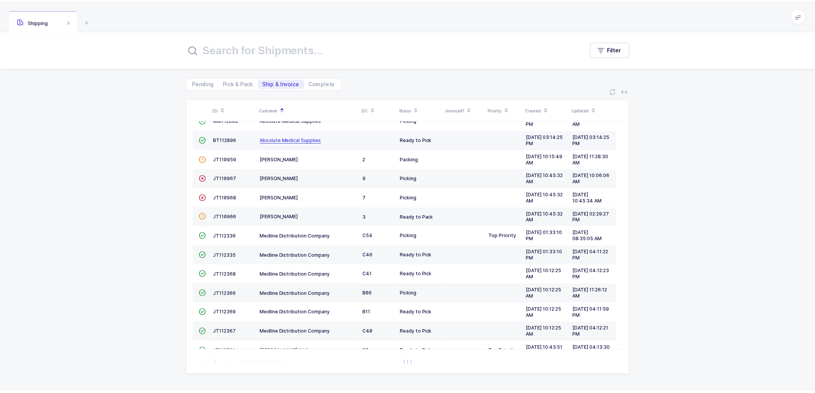
scroll to position [0, 0]
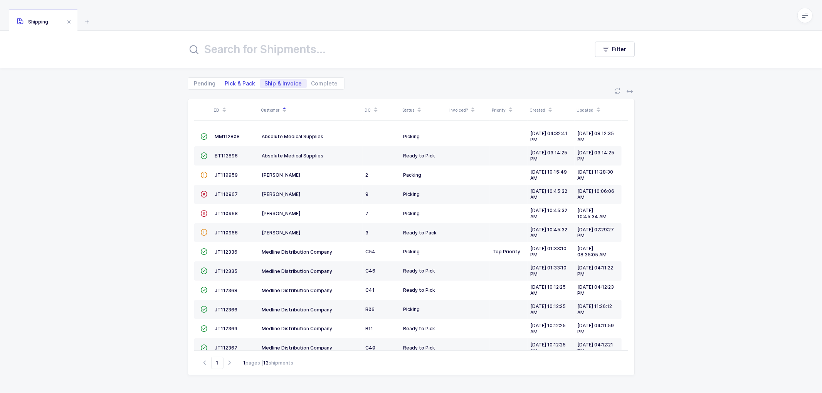
click at [233, 82] on span "Pick & Pack" at bounding box center [240, 83] width 30 height 5
click at [225, 82] on input "Pick & Pack" at bounding box center [222, 81] width 5 height 5
radio input "true"
click at [274, 88] on span "Ship & Invoice" at bounding box center [283, 83] width 47 height 9
click at [265, 84] on input "Ship & Invoice" at bounding box center [262, 81] width 5 height 5
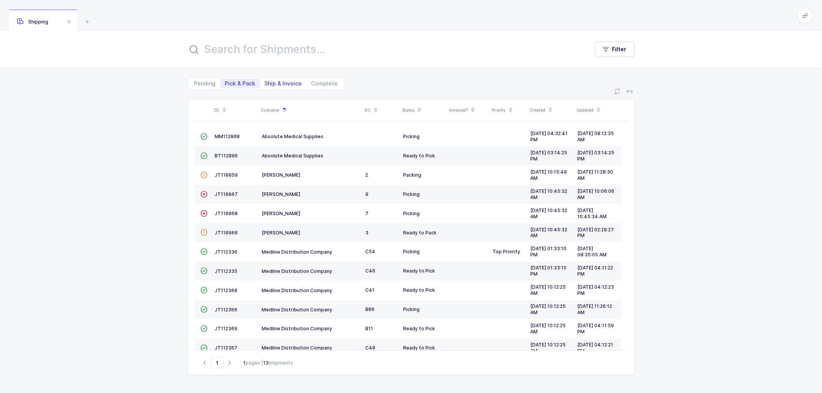
radio input "true"
radio input "false"
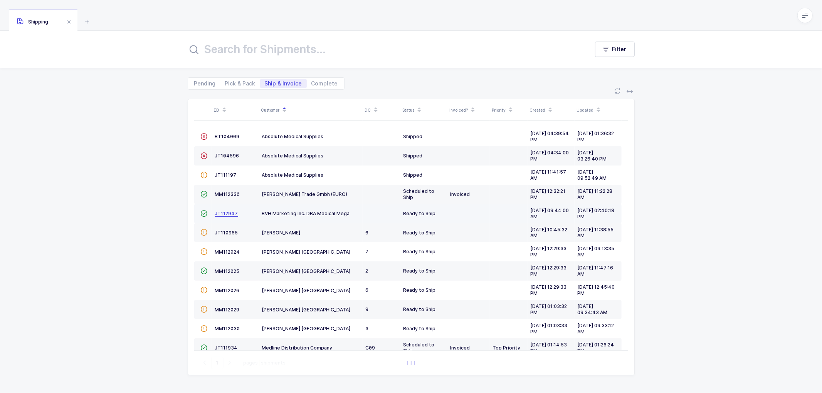
click at [225, 215] on span "JT112947" at bounding box center [226, 214] width 23 height 6
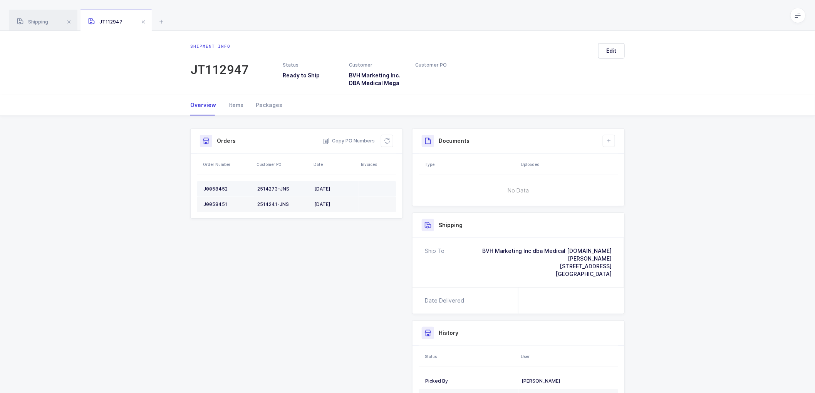
click at [215, 185] on td "J0058452" at bounding box center [225, 188] width 57 height 15
click at [221, 202] on div "J0058451" at bounding box center [227, 205] width 48 height 6
click at [43, 24] on span "Shipping" at bounding box center [32, 22] width 31 height 6
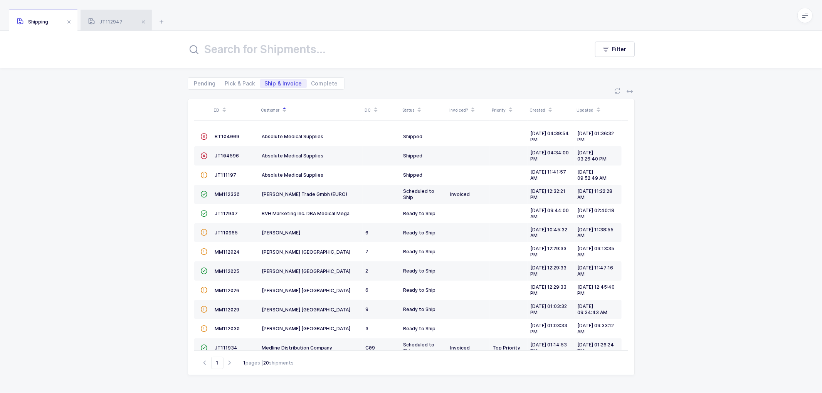
click at [99, 17] on div "JT112947" at bounding box center [116, 21] width 71 height 22
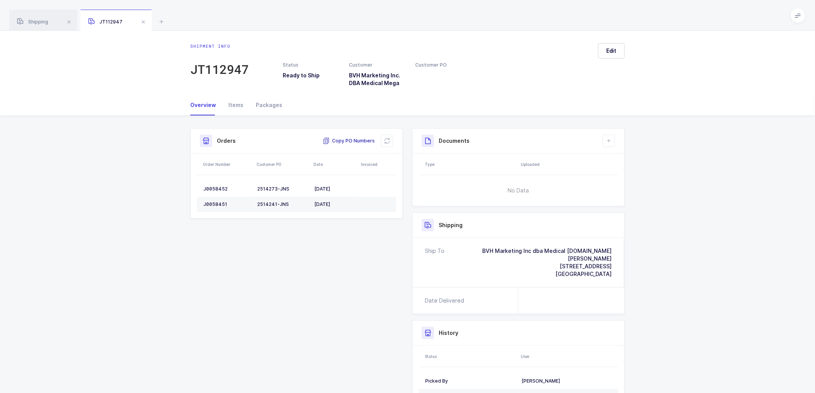
drag, startPoint x: 349, startPoint y: 139, endPoint x: 669, endPoint y: 148, distance: 320.7
click at [349, 139] on span "Copy PO Numbers" at bounding box center [349, 141] width 52 height 8
drag, startPoint x: 267, startPoint y: 106, endPoint x: 288, endPoint y: 105, distance: 21.6
click at [266, 106] on div "Packages" at bounding box center [266, 105] width 33 height 21
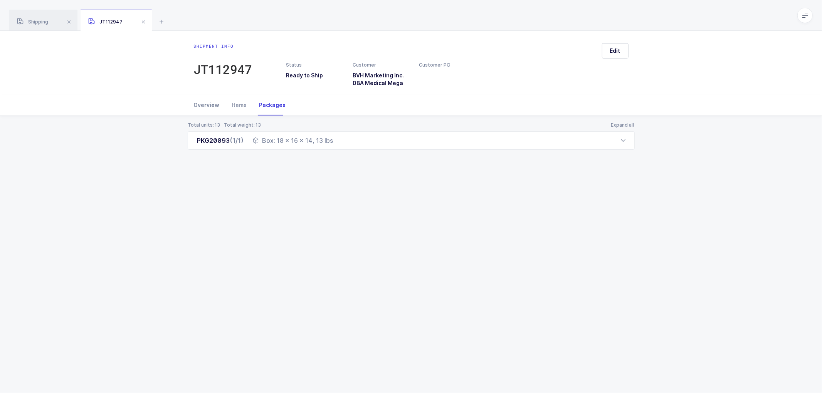
drag, startPoint x: 214, startPoint y: 107, endPoint x: 347, endPoint y: 105, distance: 133.3
click at [215, 107] on div "Overview" at bounding box center [210, 105] width 32 height 21
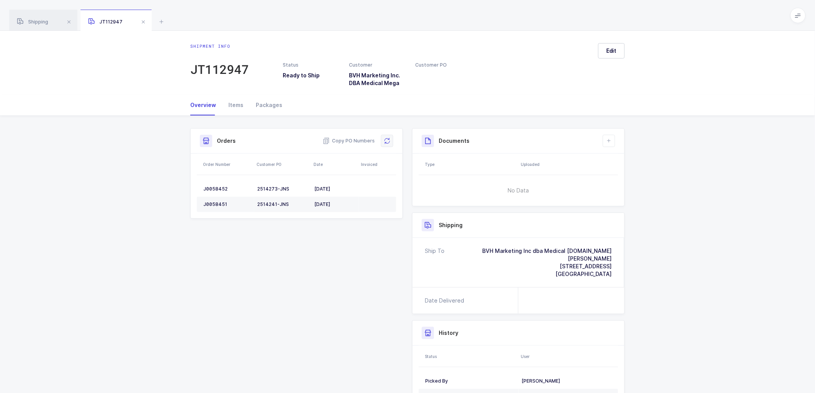
click at [386, 139] on icon at bounding box center [387, 141] width 6 height 6
click at [613, 141] on button at bounding box center [609, 141] width 12 height 12
click at [623, 166] on li "Create Document" at bounding box center [634, 163] width 57 height 12
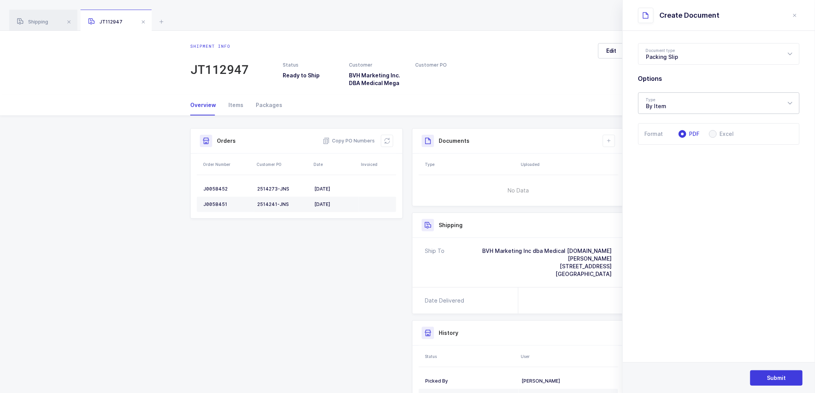
click at [668, 101] on div "By Item" at bounding box center [718, 103] width 161 height 22
click at [587, 79] on div "Status Ready to Ship Customer BVH Marketing Inc. DBA Medical Mega Customer PO" at bounding box center [437, 74] width 319 height 25
click at [795, 9] on header "Create Document" at bounding box center [719, 15] width 192 height 31
click at [796, 13] on icon "close drawer" at bounding box center [795, 15] width 6 height 6
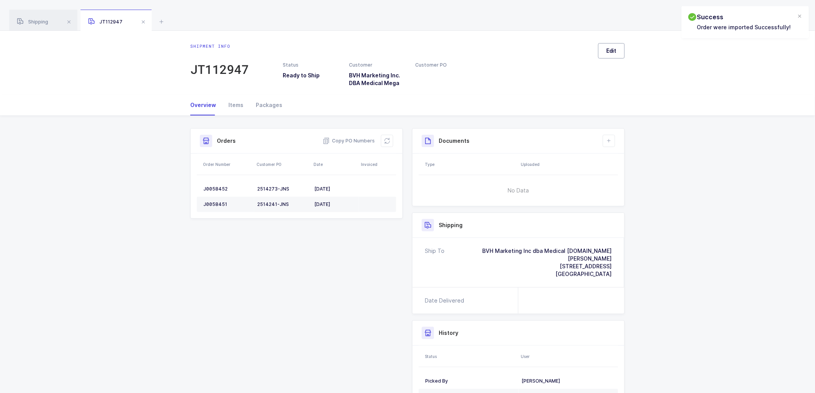
drag, startPoint x: 606, startPoint y: 46, endPoint x: 617, endPoint y: 46, distance: 10.4
click at [609, 45] on button "Edit" at bounding box center [611, 50] width 27 height 15
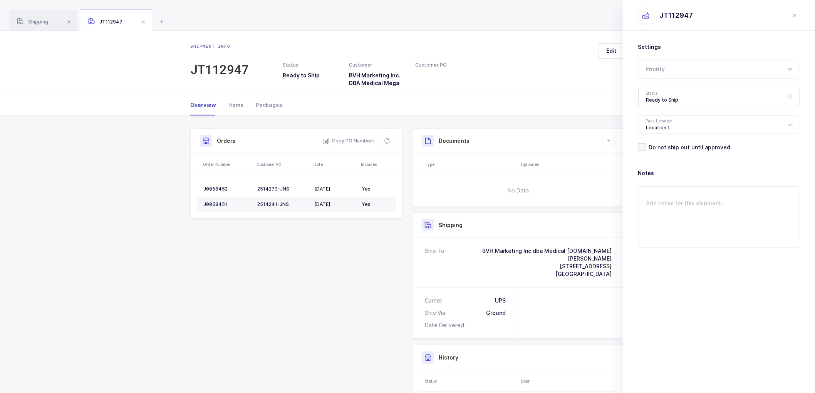
click at [678, 102] on div "Ready to Ship" at bounding box center [718, 97] width 161 height 18
click at [655, 153] on span "Shipped" at bounding box center [658, 156] width 22 height 7
type input "Shipped"
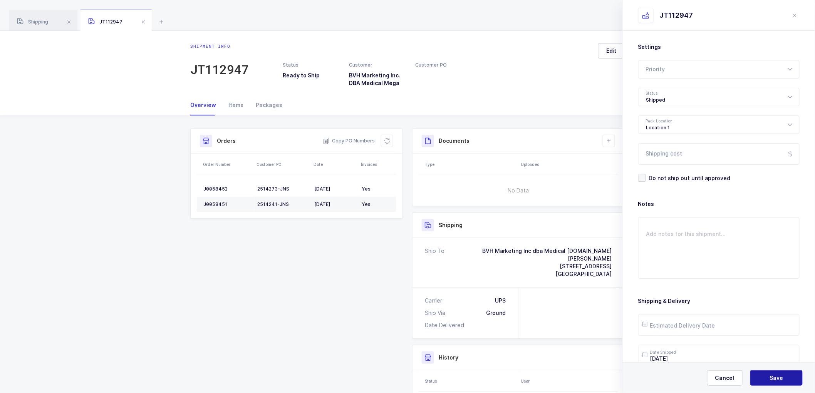
click at [767, 379] on button "Save" at bounding box center [777, 378] width 52 height 15
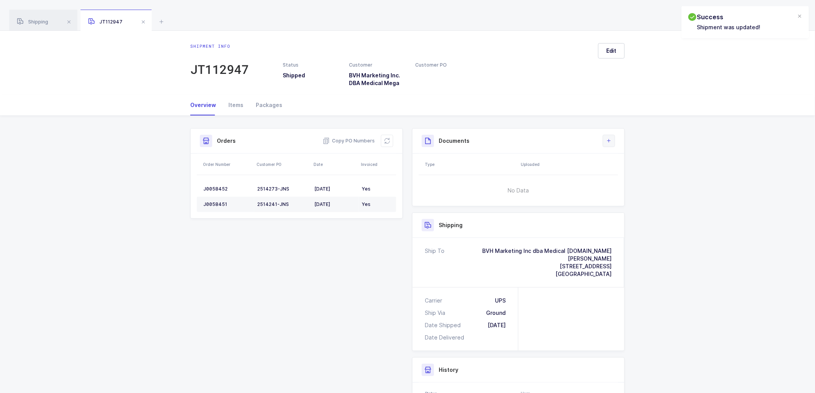
click at [603, 140] on button at bounding box center [609, 141] width 12 height 12
click at [621, 157] on li "Create Document" at bounding box center [634, 163] width 57 height 12
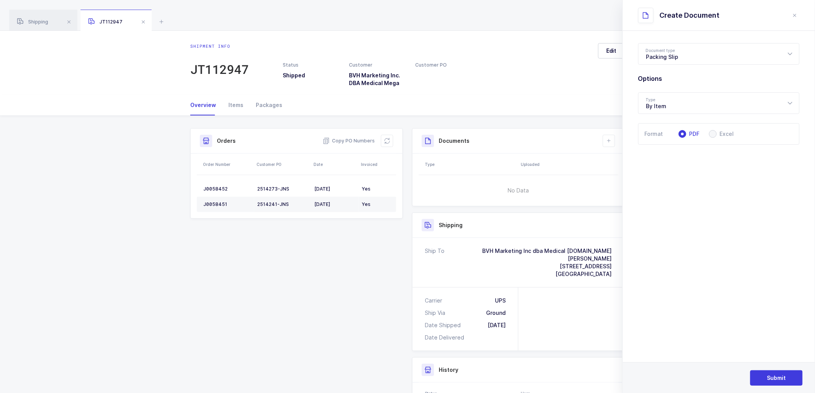
click at [767, 348] on section "Document type Packing Slip Packing Slip Package Contents Label Options Type By …" at bounding box center [719, 212] width 192 height 363
click at [771, 376] on span "Submit" at bounding box center [777, 379] width 19 height 8
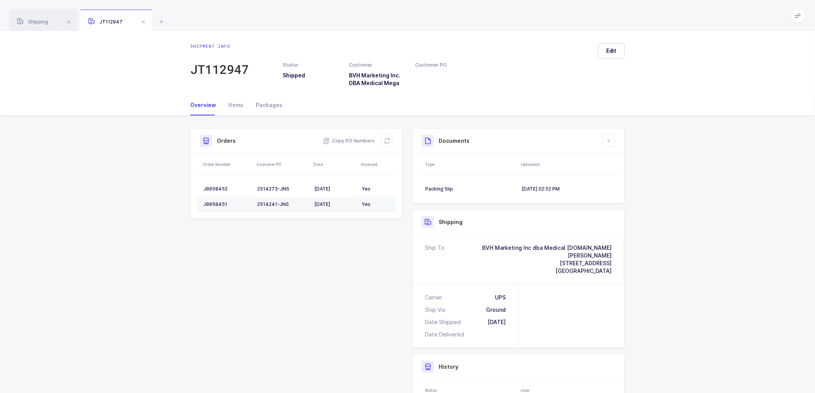
click at [685, 341] on div "Shipment Info Shipment Number JT112947 Status Shipped Customer BVH Marketing In…" at bounding box center [407, 309] width 815 height 387
drag, startPoint x: 32, startPoint y: 18, endPoint x: 149, endPoint y: 46, distance: 120.5
click at [32, 18] on div "Shipping" at bounding box center [43, 21] width 68 height 22
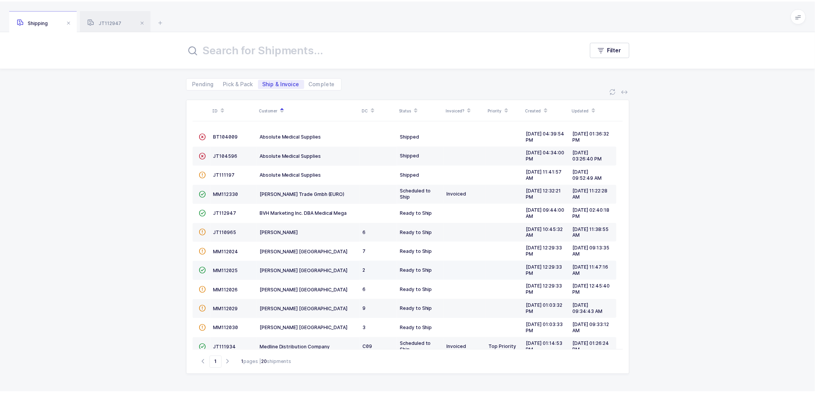
scroll to position [169, 0]
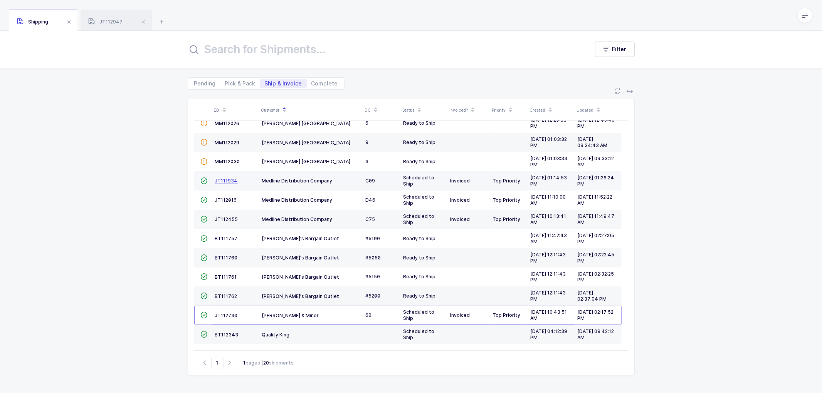
click at [223, 178] on span "JT111934" at bounding box center [226, 181] width 23 height 6
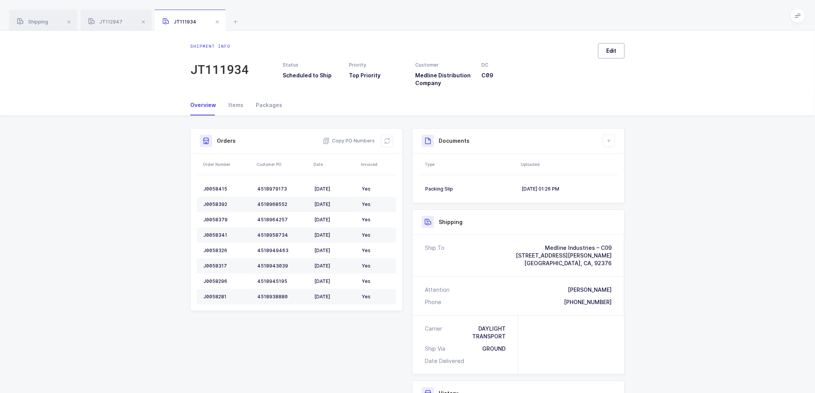
drag, startPoint x: 609, startPoint y: 52, endPoint x: 621, endPoint y: 54, distance: 12.8
click at [609, 52] on span "Edit" at bounding box center [611, 51] width 10 height 8
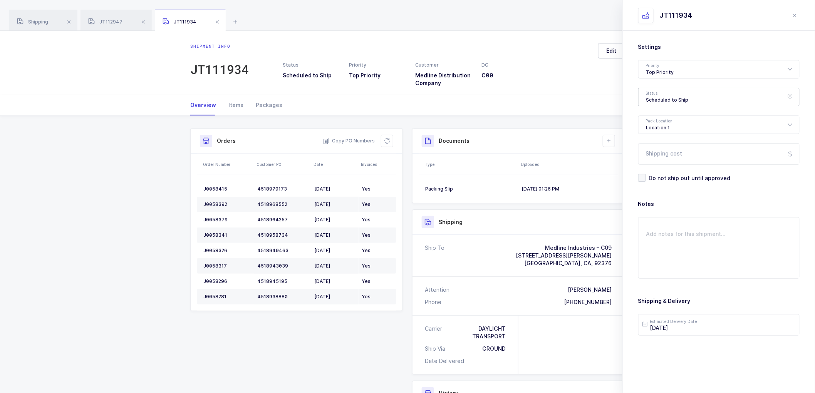
click at [676, 94] on div "Scheduled to Ship" at bounding box center [718, 97] width 161 height 18
click at [651, 154] on span "Shipped" at bounding box center [658, 156] width 22 height 7
type input "Shipped"
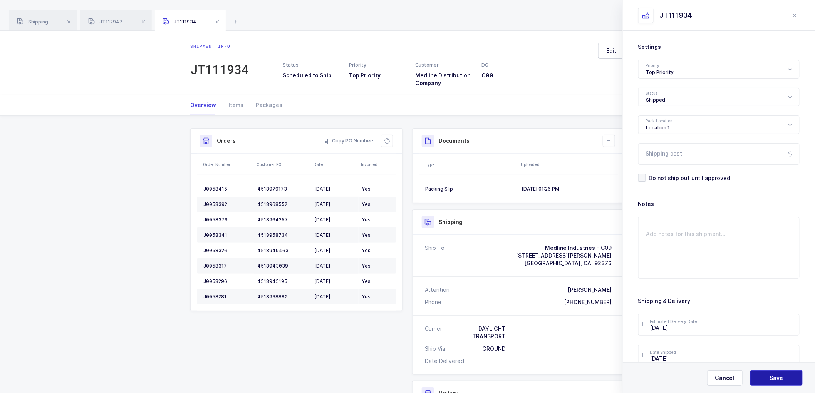
click at [762, 375] on button "Save" at bounding box center [777, 378] width 52 height 15
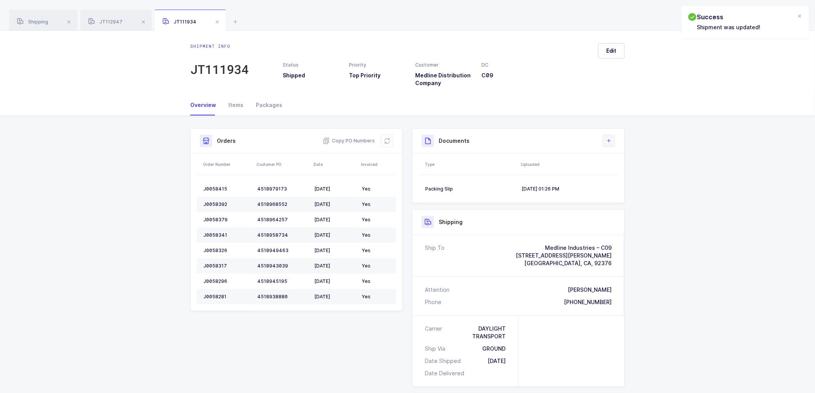
drag, startPoint x: 608, startPoint y: 140, endPoint x: 614, endPoint y: 166, distance: 26.2
click at [608, 141] on icon at bounding box center [609, 141] width 6 height 6
click at [623, 174] on li "Upload Document" at bounding box center [634, 175] width 57 height 12
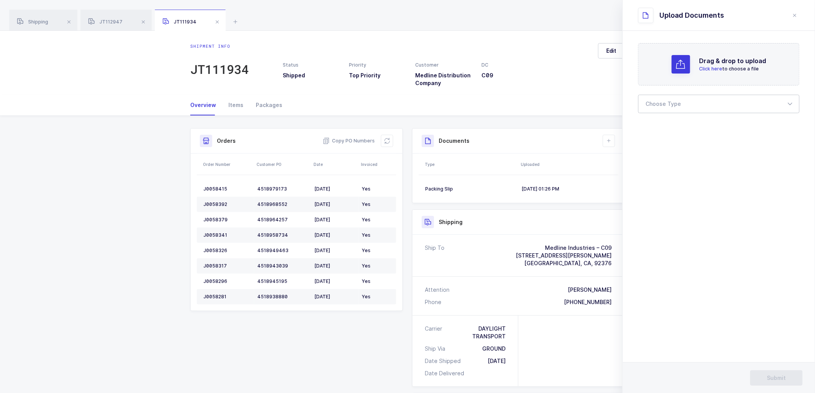
click at [679, 97] on div at bounding box center [718, 104] width 161 height 18
click at [671, 125] on span "Bill of Lading" at bounding box center [664, 128] width 35 height 7
type input "Bill of Lading"
click at [769, 373] on button "Submit" at bounding box center [777, 378] width 52 height 15
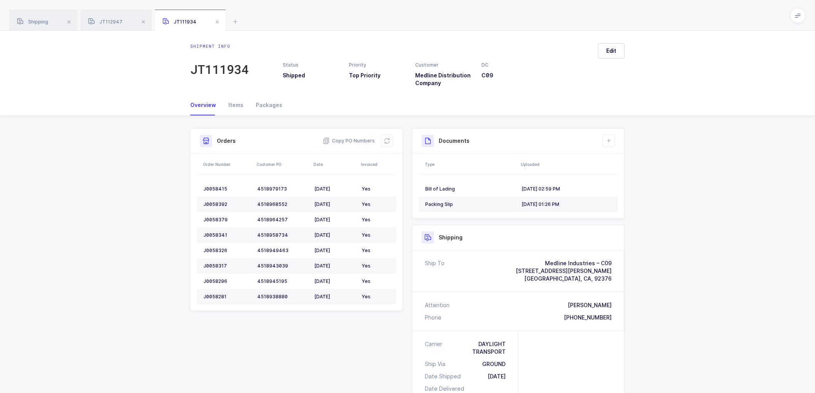
click at [137, 200] on div "Shipment Info Shipment Number JT111934 Status Shipped Priority Top Priority Cus…" at bounding box center [407, 327] width 815 height 423
drag, startPoint x: 39, startPoint y: 21, endPoint x: 95, endPoint y: 37, distance: 58.0
click at [40, 21] on span "Shipping" at bounding box center [32, 22] width 31 height 6
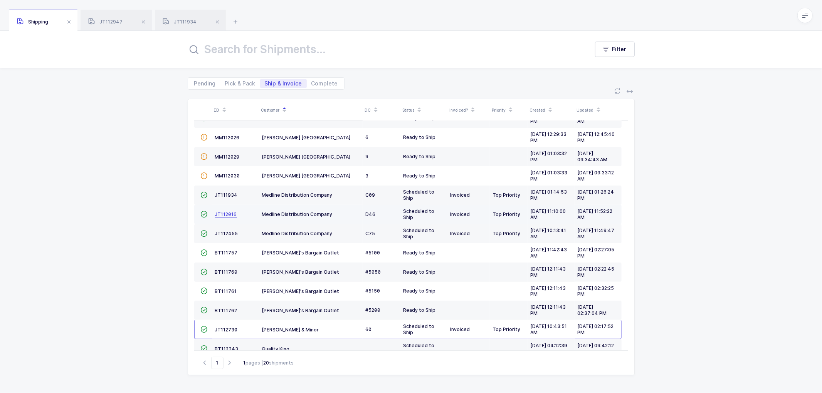
click at [225, 213] on span "JT112016" at bounding box center [226, 215] width 22 height 6
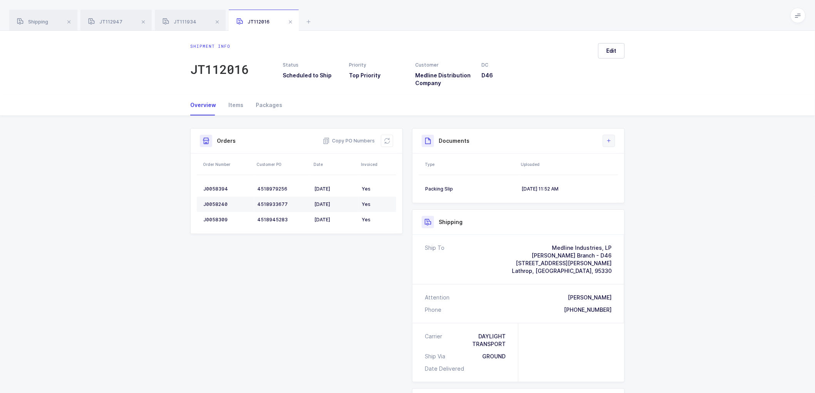
click at [609, 140] on icon at bounding box center [609, 141] width 6 height 6
click at [616, 53] on span "Edit" at bounding box center [611, 51] width 10 height 8
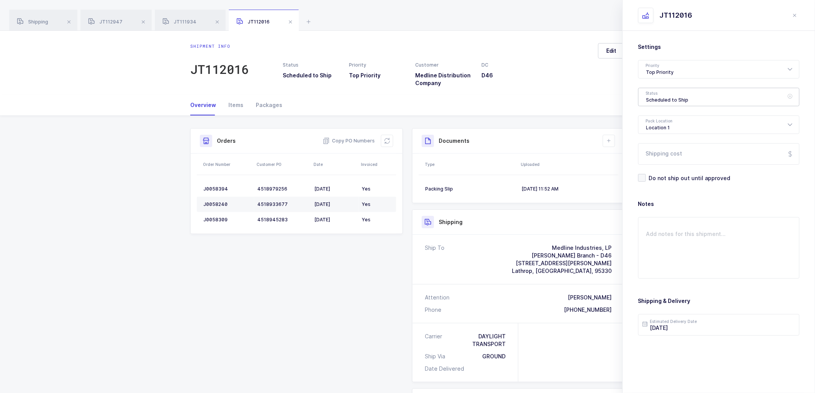
drag, startPoint x: 663, startPoint y: 96, endPoint x: 667, endPoint y: 101, distance: 6.9
click at [662, 97] on div "Scheduled to Ship" at bounding box center [718, 97] width 161 height 18
drag, startPoint x: 660, startPoint y: 155, endPoint x: 673, endPoint y: 165, distance: 16.5
click at [660, 154] on span "Shipped" at bounding box center [658, 156] width 22 height 7
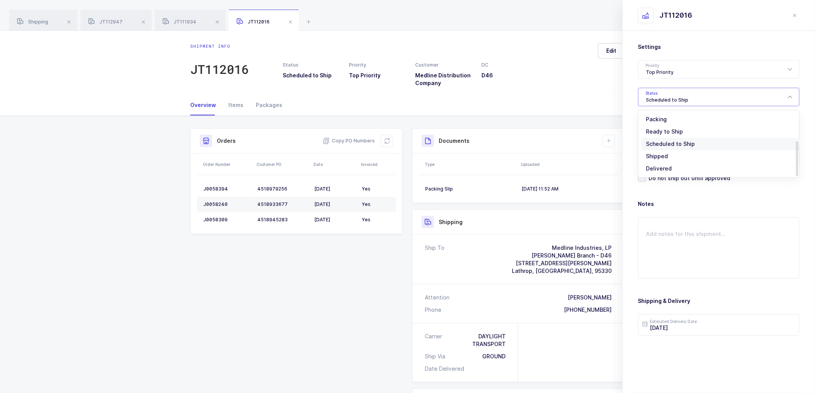
type input "Shipped"
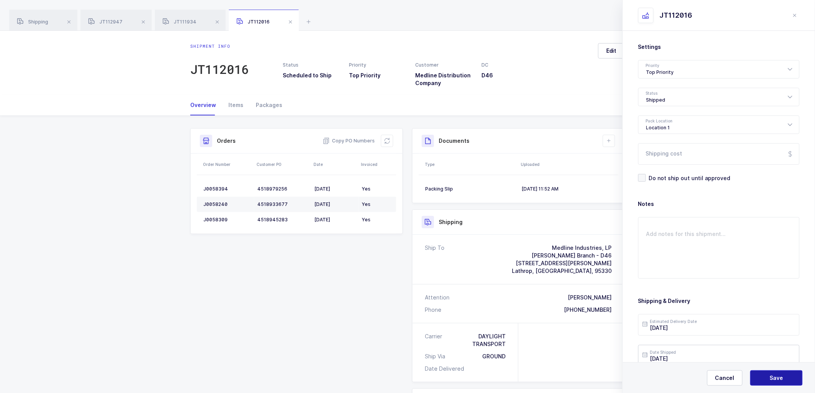
drag, startPoint x: 769, startPoint y: 378, endPoint x: 764, endPoint y: 358, distance: 20.9
click at [769, 376] on button "Save" at bounding box center [777, 378] width 52 height 15
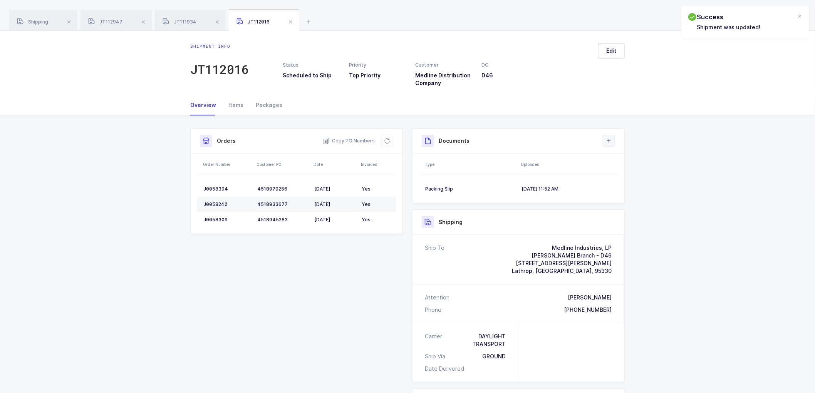
click at [604, 140] on button at bounding box center [609, 141] width 12 height 12
click at [630, 175] on li "Upload Document" at bounding box center [634, 175] width 57 height 12
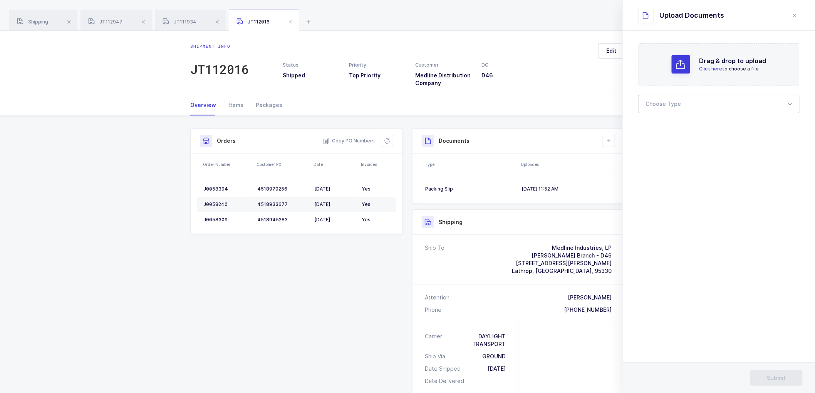
drag, startPoint x: 665, startPoint y: 93, endPoint x: 678, endPoint y: 113, distance: 23.8
click at [664, 96] on form "Drag & drop to upload Click here to choose a file Choose Type Bill of Lading Pa…" at bounding box center [718, 78] width 161 height 70
click at [678, 110] on div at bounding box center [718, 104] width 161 height 18
click at [675, 102] on div at bounding box center [718, 104] width 161 height 18
click at [654, 99] on div at bounding box center [718, 104] width 161 height 18
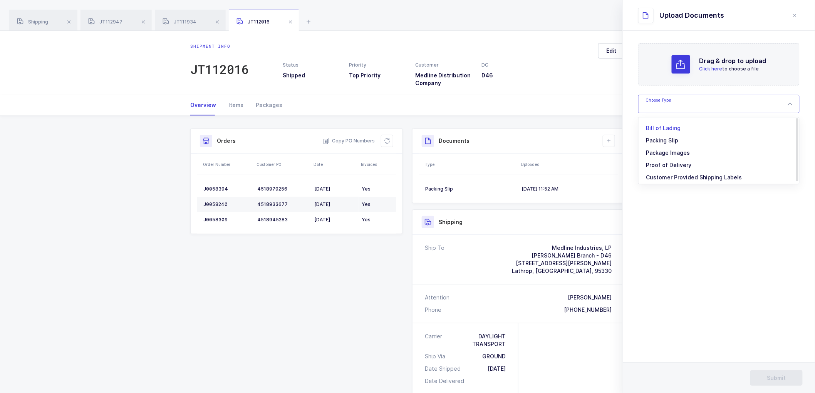
click at [653, 129] on span "Bill of Lading" at bounding box center [664, 128] width 35 height 7
type input "Bill of Lading"
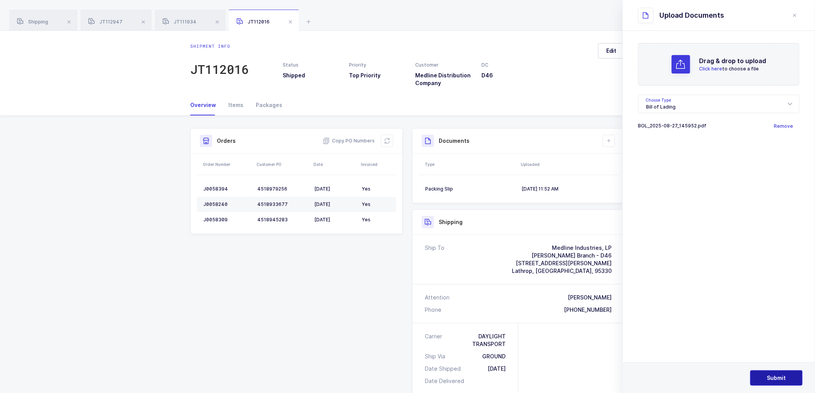
click at [780, 379] on span "Submit" at bounding box center [777, 379] width 19 height 8
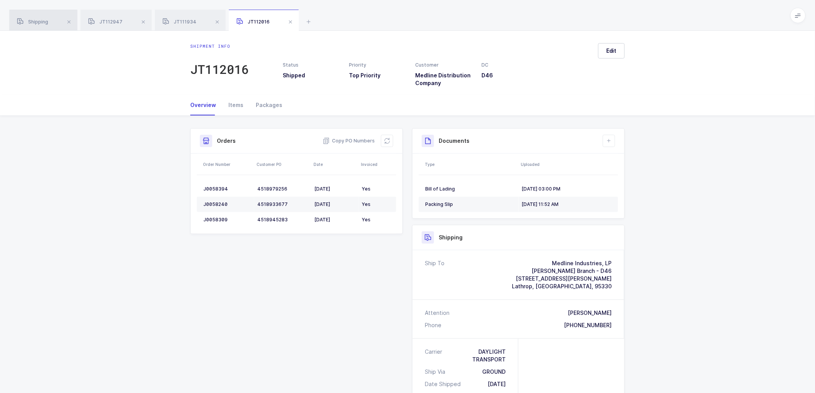
click at [36, 20] on span "Shipping" at bounding box center [32, 22] width 31 height 6
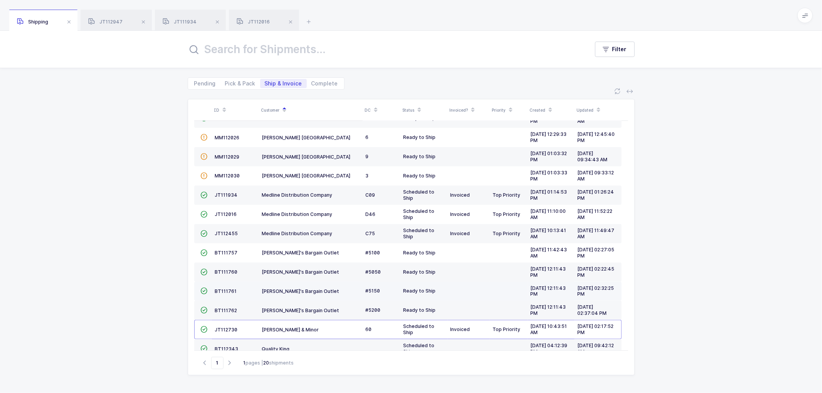
scroll to position [169, 0]
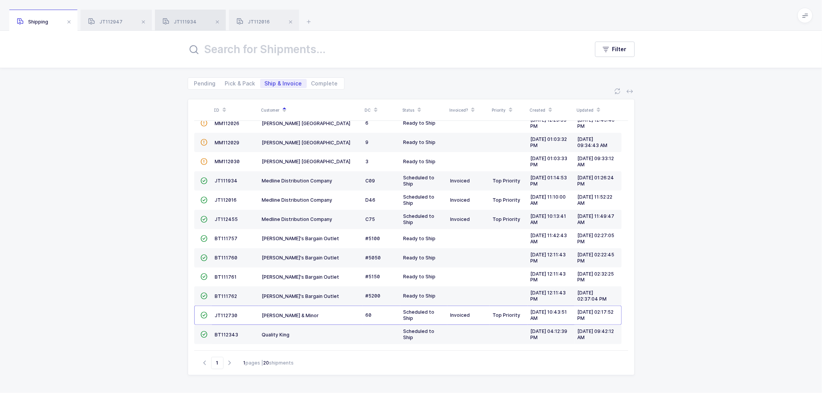
click at [182, 18] on div "JT111934" at bounding box center [190, 21] width 71 height 22
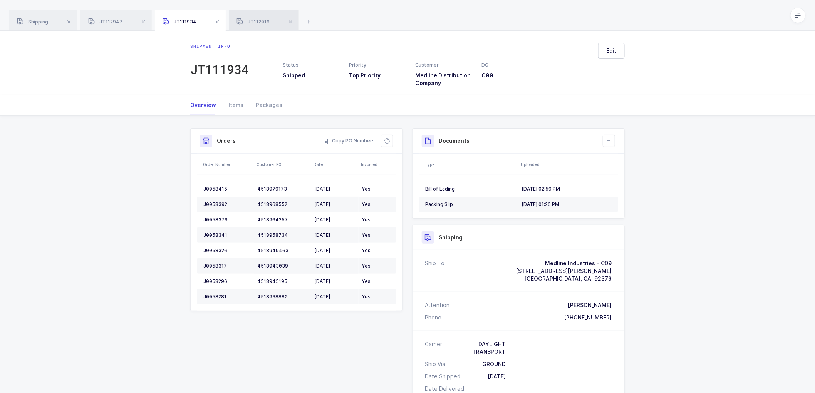
click at [255, 20] on span "JT112016" at bounding box center [253, 22] width 33 height 6
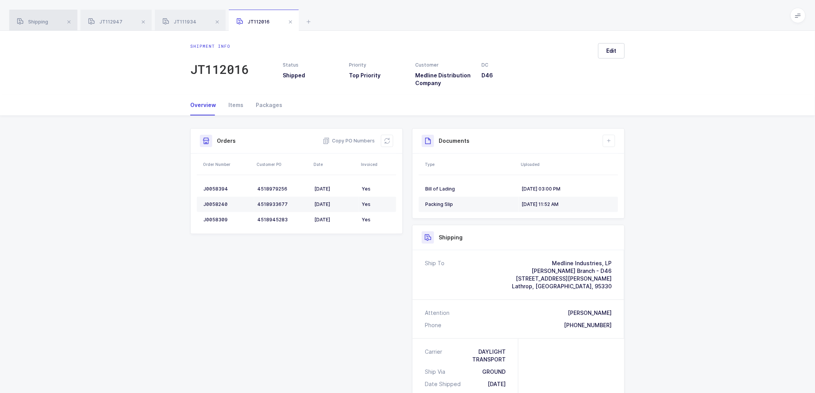
click at [38, 19] on span "Shipping" at bounding box center [32, 22] width 31 height 6
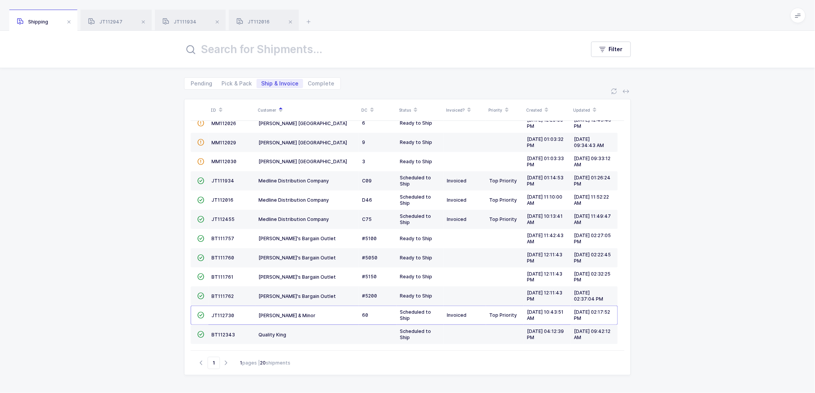
scroll to position [153, 0]
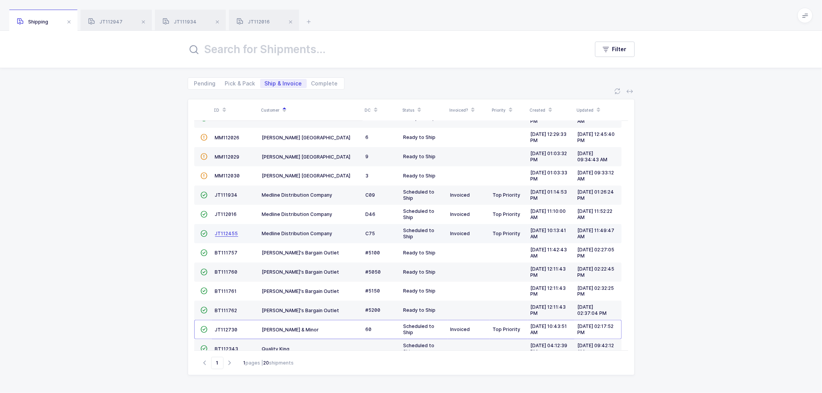
click at [231, 232] on span "JT112455" at bounding box center [226, 234] width 23 height 6
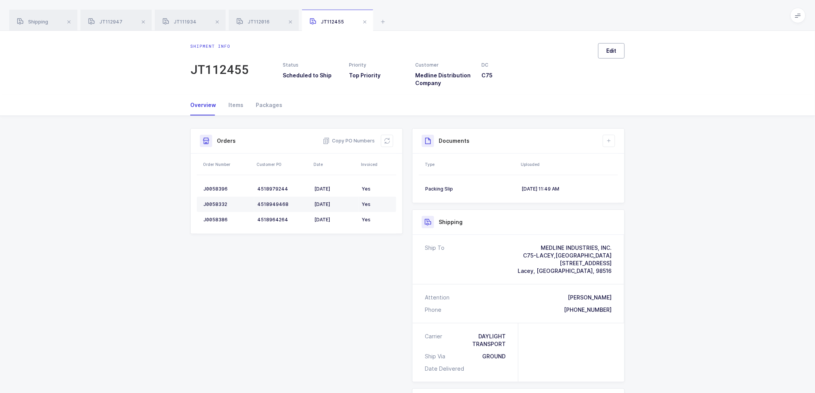
click at [611, 53] on span "Edit" at bounding box center [611, 51] width 10 height 8
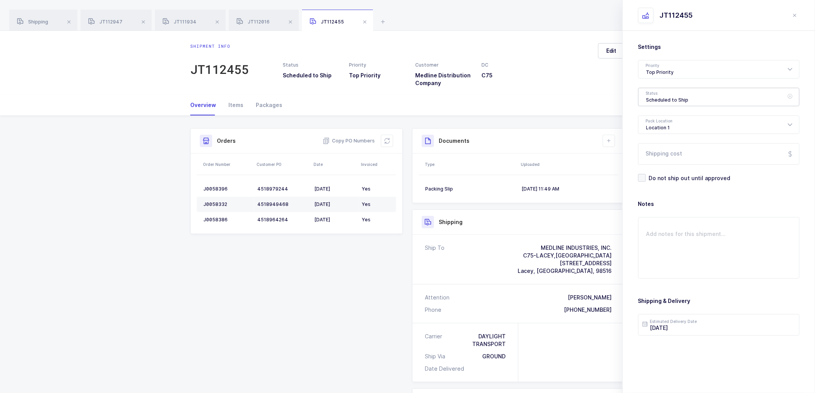
click at [647, 95] on div "Scheduled to Ship" at bounding box center [718, 97] width 161 height 18
click at [656, 156] on span "Shipped" at bounding box center [658, 156] width 22 height 7
type input "Shipped"
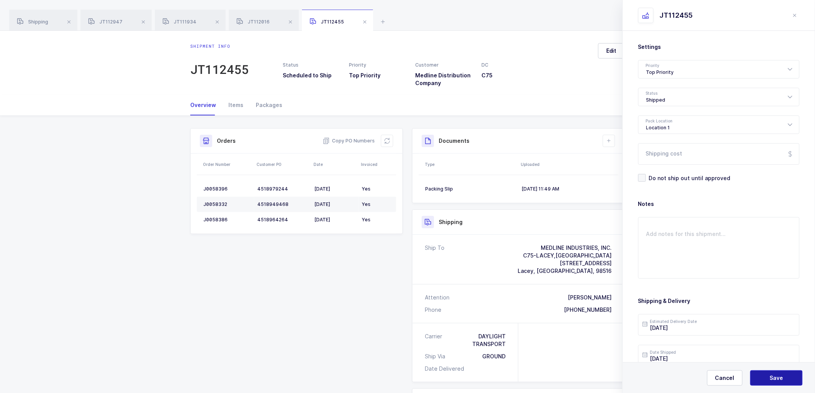
drag, startPoint x: 776, startPoint y: 379, endPoint x: 699, endPoint y: 280, distance: 125.4
click at [776, 379] on span "Save" at bounding box center [776, 379] width 13 height 8
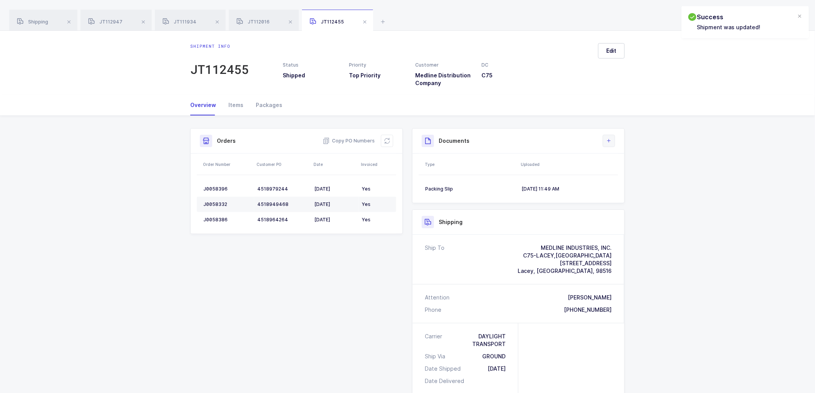
click at [613, 141] on button at bounding box center [609, 141] width 12 height 12
click at [619, 174] on li "Upload Document" at bounding box center [634, 175] width 57 height 12
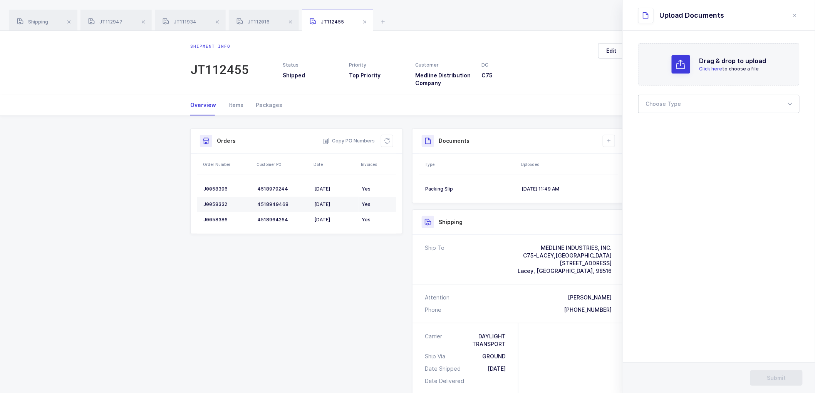
click at [663, 102] on div at bounding box center [718, 104] width 161 height 18
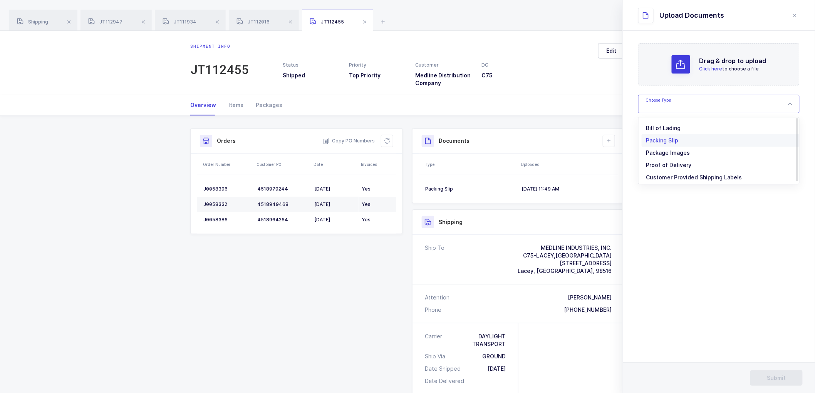
drag, startPoint x: 657, startPoint y: 125, endPoint x: 682, endPoint y: 125, distance: 25.0
click at [657, 125] on span "Bill of Lading" at bounding box center [664, 128] width 35 height 7
type input "Bill of Lading"
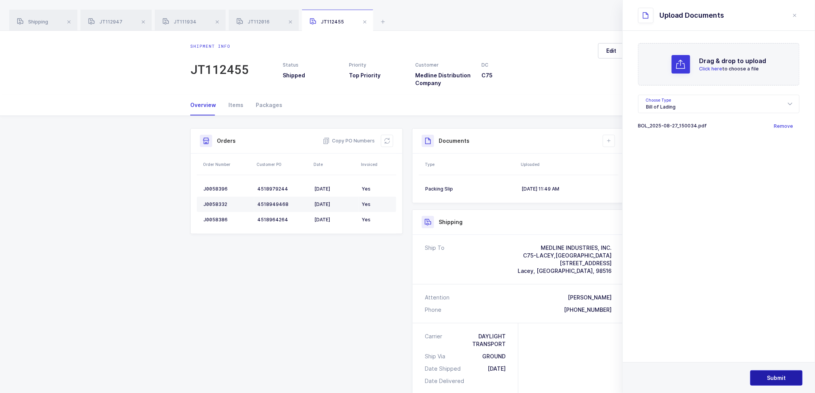
click at [768, 375] on span "Submit" at bounding box center [777, 379] width 19 height 8
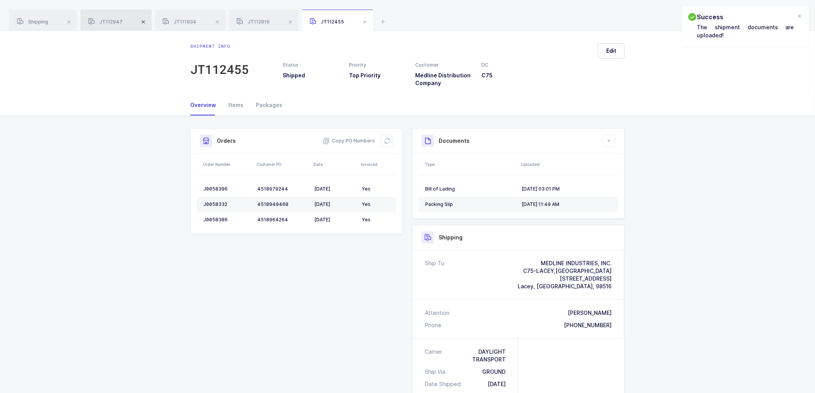
click at [144, 22] on span at bounding box center [143, 21] width 9 height 9
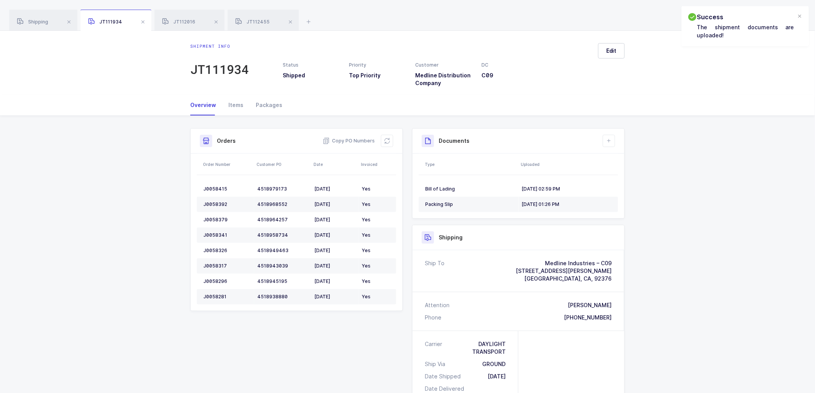
click at [144, 22] on span at bounding box center [142, 21] width 9 height 9
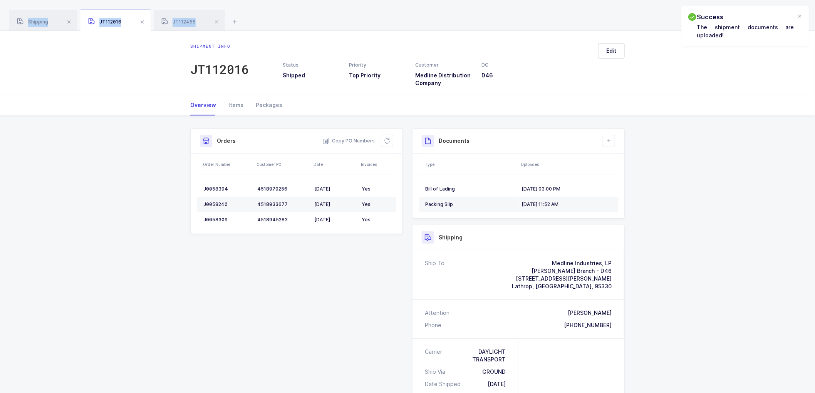
click at [144, 22] on span at bounding box center [142, 21] width 9 height 9
click at [144, 22] on span at bounding box center [143, 21] width 9 height 9
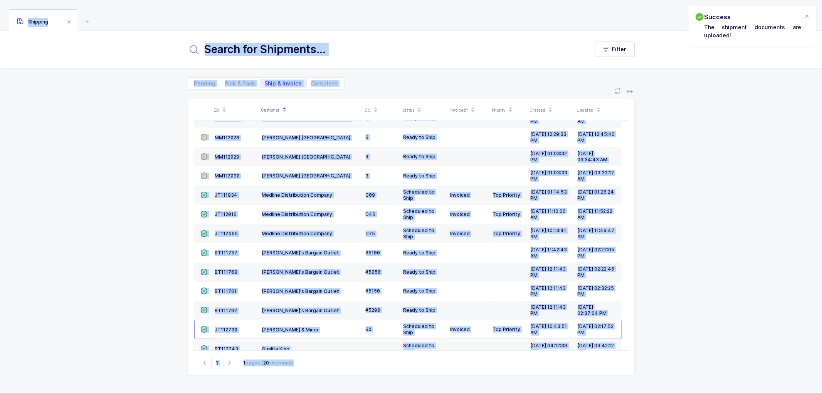
click at [137, 141] on div "ID Customer DC Status Invoiced? Priority Created Updated  BT104009 Absolute Me…" at bounding box center [411, 242] width 822 height 304
click at [244, 82] on span "Pick & Pack" at bounding box center [240, 83] width 30 height 5
click at [225, 82] on input "Pick & Pack" at bounding box center [222, 81] width 5 height 5
radio input "true"
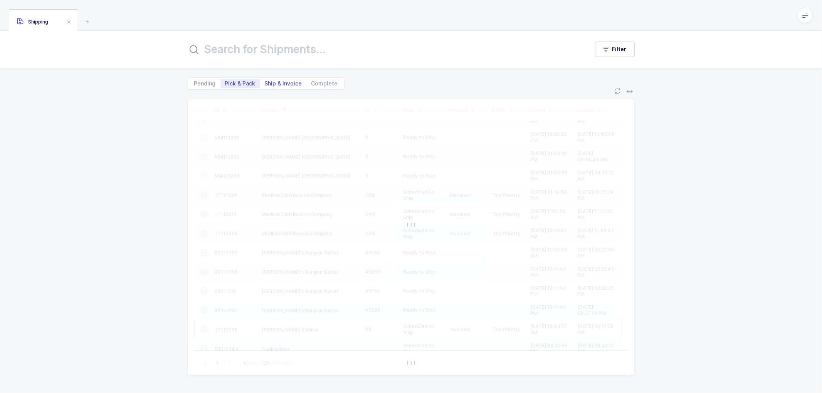
click at [279, 83] on span "Ship & Invoice" at bounding box center [283, 83] width 37 height 5
click at [265, 83] on input "Ship & Invoice" at bounding box center [262, 81] width 5 height 5
radio input "true"
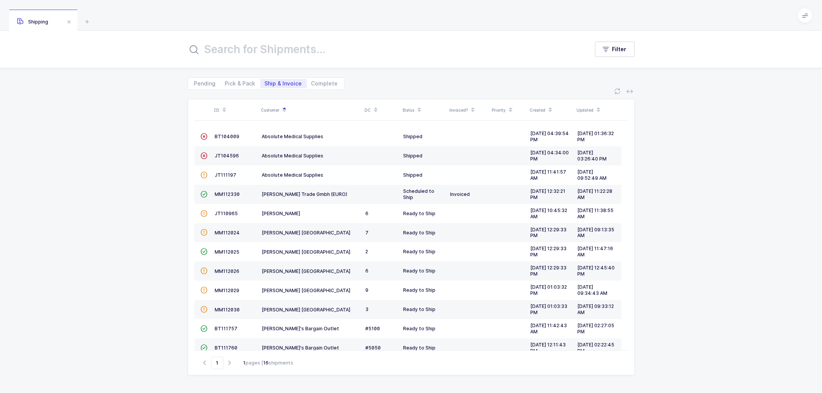
drag, startPoint x: 755, startPoint y: 179, endPoint x: 663, endPoint y: 135, distance: 101.5
click at [756, 178] on div "ID Customer DC Status Invoiced? Priority Created Updated  BT104009 Absolute Me…" at bounding box center [411, 242] width 822 height 304
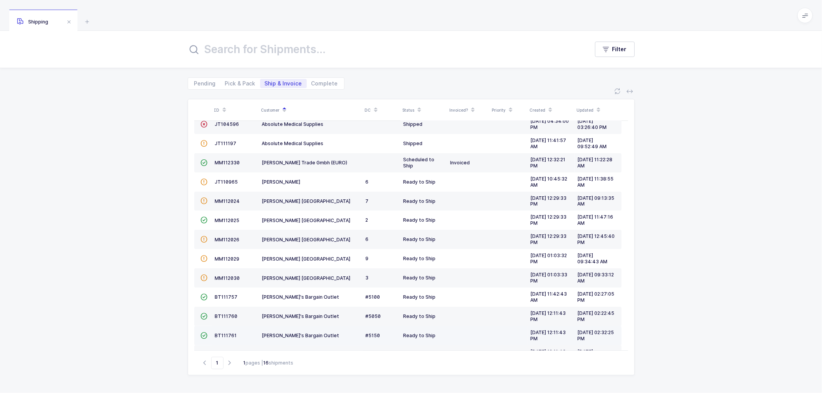
scroll to position [91, 0]
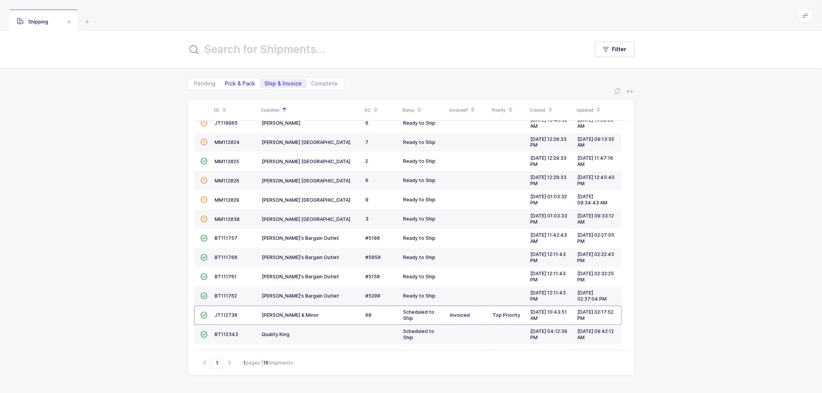
drag, startPoint x: 236, startPoint y: 84, endPoint x: 255, endPoint y: 82, distance: 19.4
click at [236, 84] on span "Pick & Pack" at bounding box center [240, 83] width 30 height 5
click at [225, 84] on input "Pick & Pack" at bounding box center [222, 81] width 5 height 5
radio input "true"
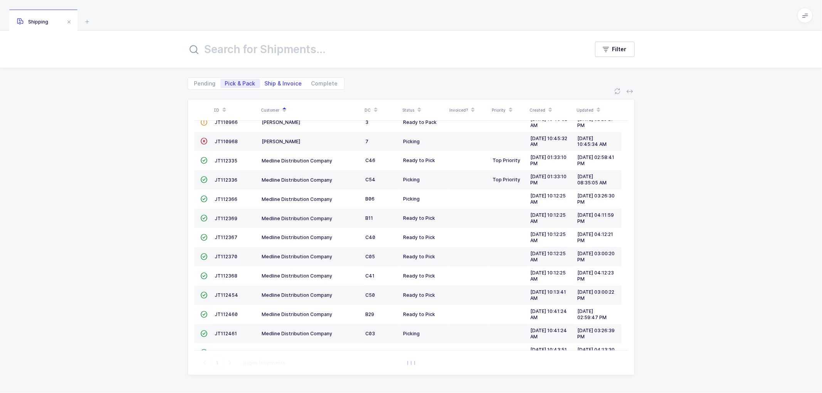
click at [282, 81] on span "Ship & Invoice" at bounding box center [283, 83] width 37 height 5
click at [265, 80] on input "Ship & Invoice" at bounding box center [262, 81] width 5 height 5
radio input "true"
radio input "false"
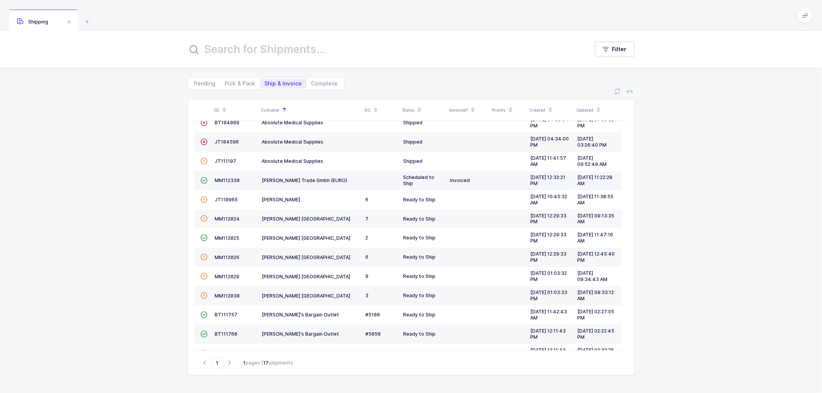
scroll to position [0, 0]
